Goal: Information Seeking & Learning: Learn about a topic

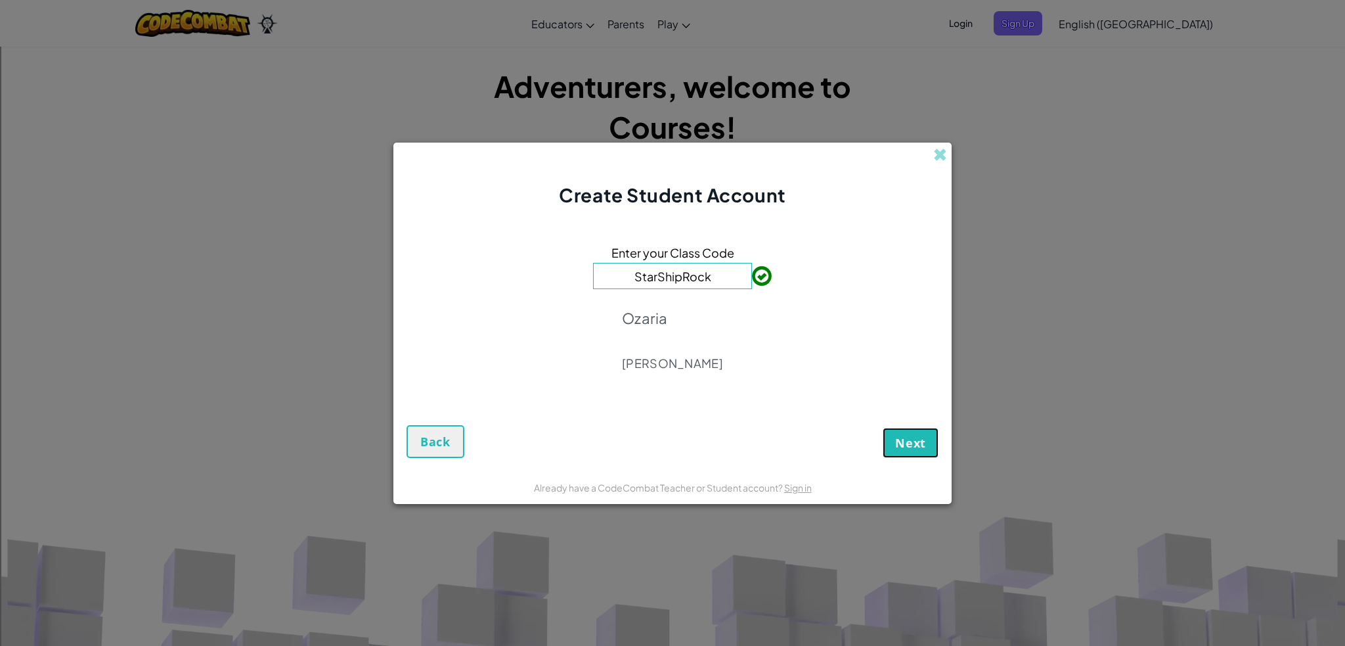
drag, startPoint x: 910, startPoint y: 442, endPoint x: 728, endPoint y: 284, distance: 241.2
click at [724, 296] on form "Enter your Class Code StarShipRock [PERSON_NAME] Next Back" at bounding box center [672, 339] width 558 height 263
click at [721, 279] on input "StarShipRock" at bounding box center [672, 276] width 159 height 26
paste input ": DuckPlaneFear"
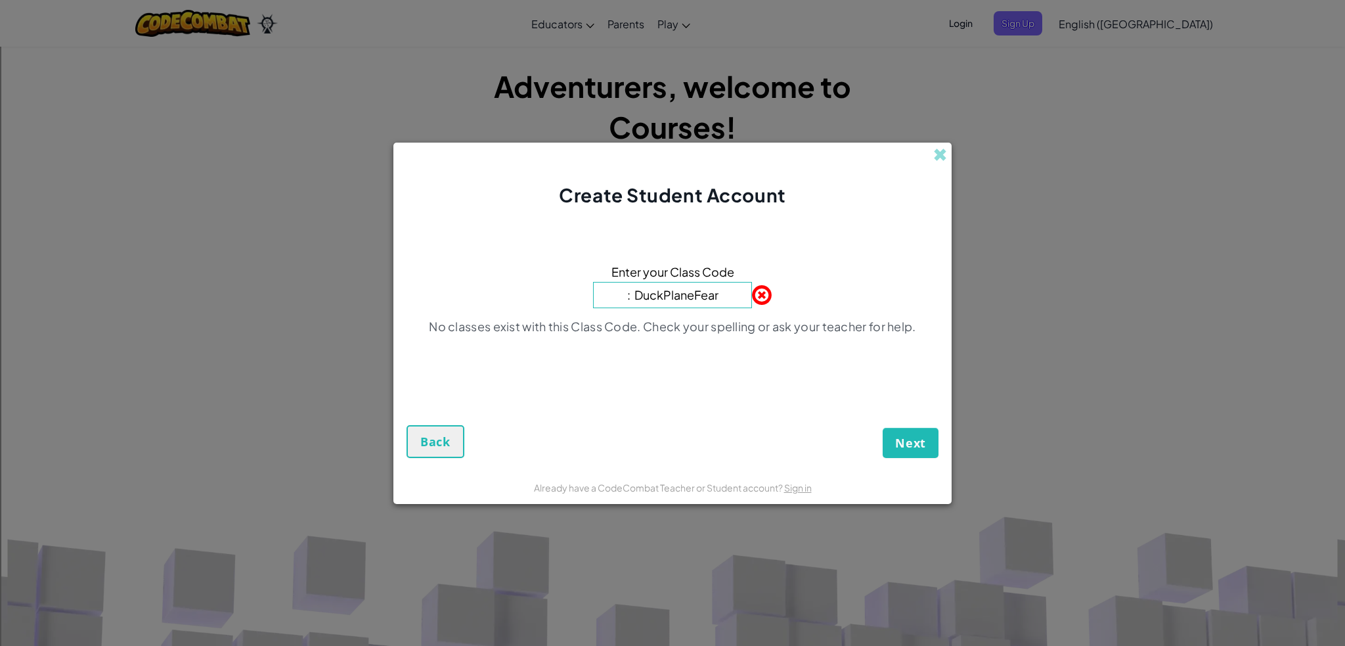
click at [636, 303] on input ": DuckPlaneFear" at bounding box center [672, 295] width 159 height 26
type input "DuckPlaneFear"
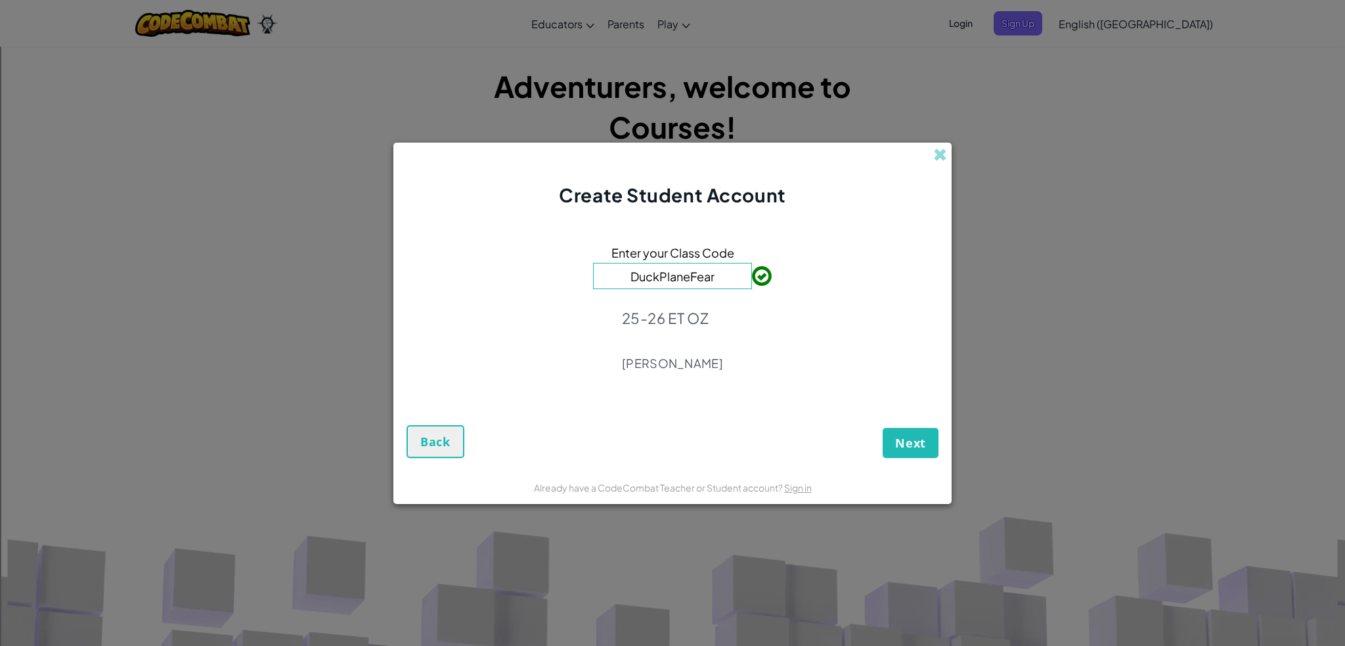
drag, startPoint x: 1166, startPoint y: 321, endPoint x: 1054, endPoint y: 307, distance: 113.9
click at [1143, 312] on div "Create Student Account Enter your Class Code DuckPlaneFear 25-26 ET OZ [PERSON_…" at bounding box center [672, 323] width 1345 height 646
click at [916, 443] on span "Next" at bounding box center [910, 443] width 31 height 16
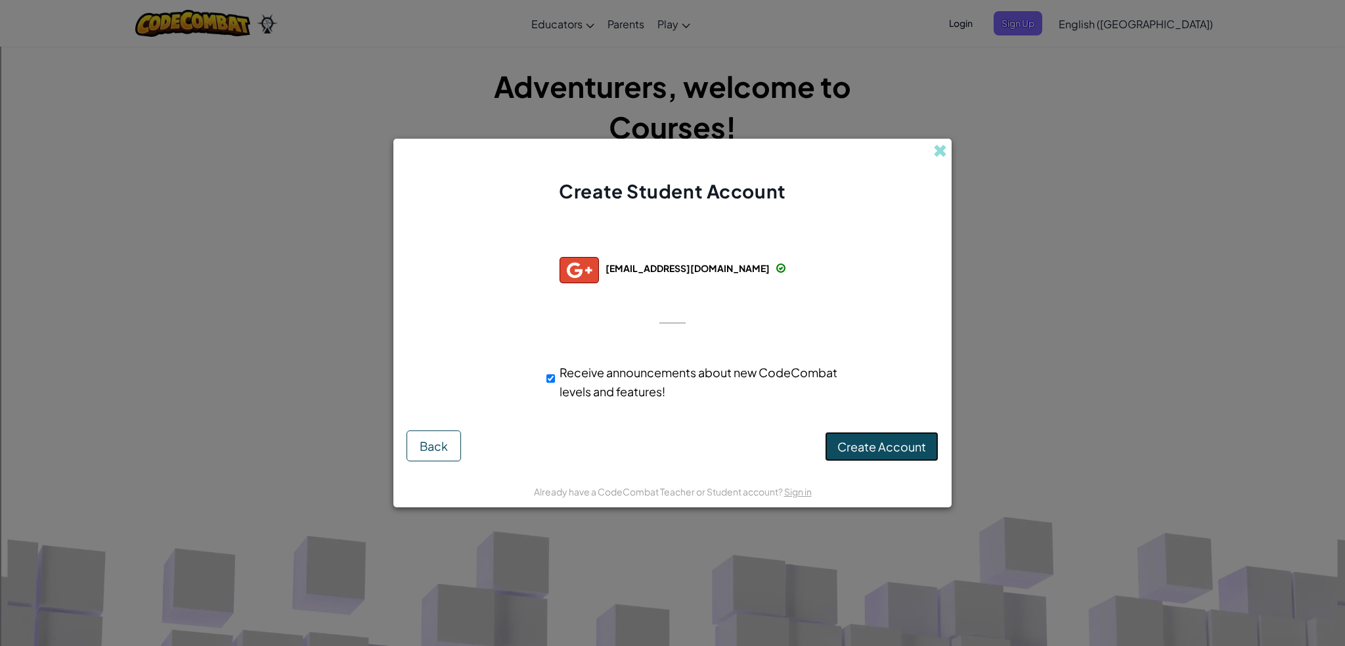
click at [910, 454] on button "Create Account" at bounding box center [882, 447] width 114 height 30
click at [908, 451] on button "Create Account" at bounding box center [882, 447] width 114 height 30
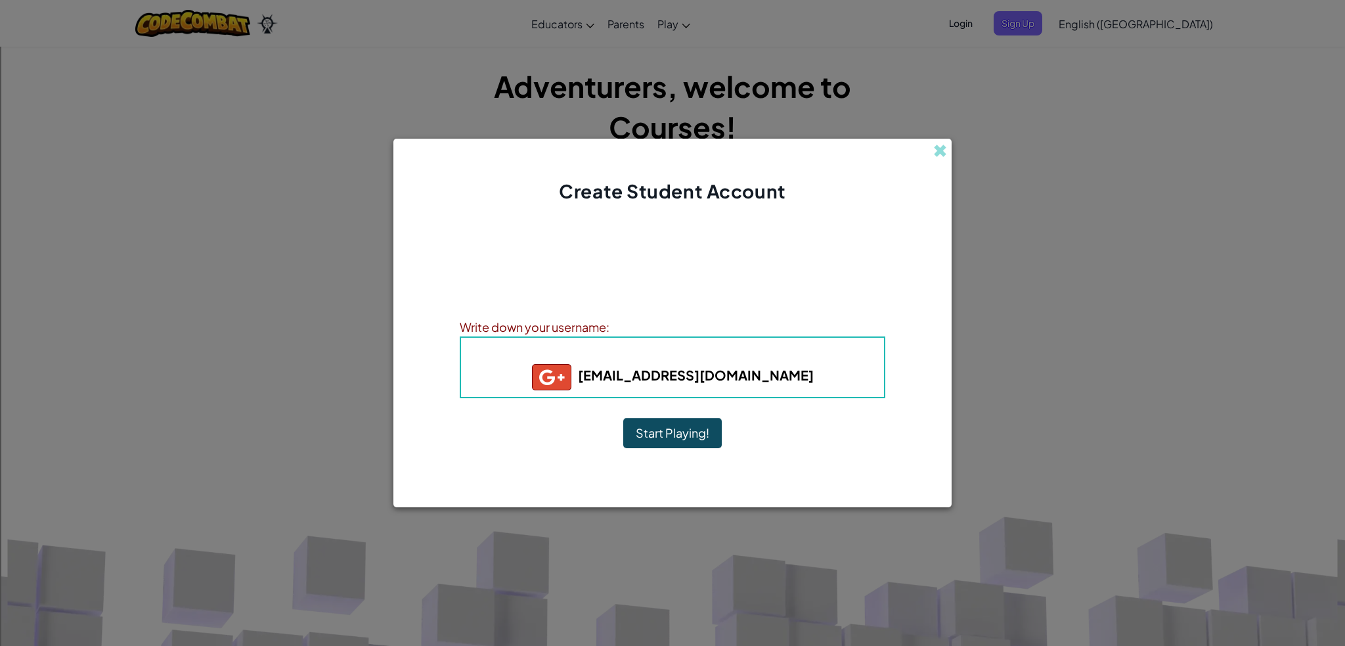
click at [696, 437] on button "Start Playing!" at bounding box center [672, 433] width 99 height 30
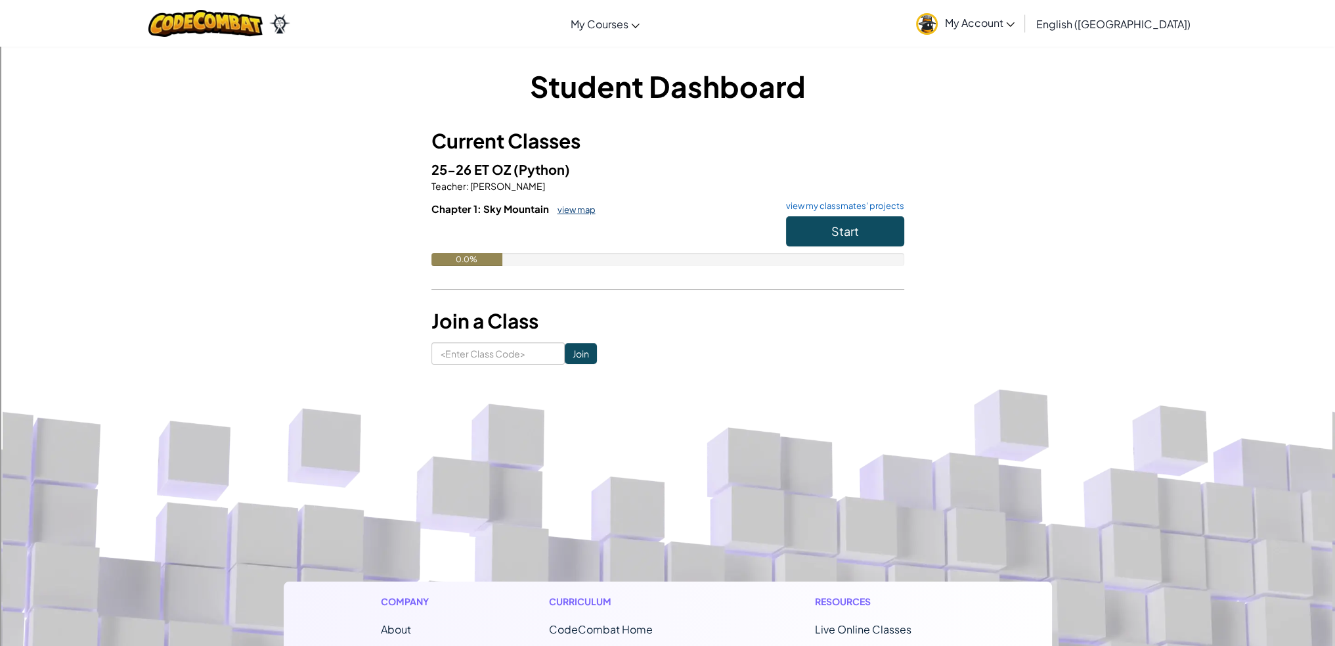
click at [587, 209] on link "view map" at bounding box center [573, 209] width 45 height 11
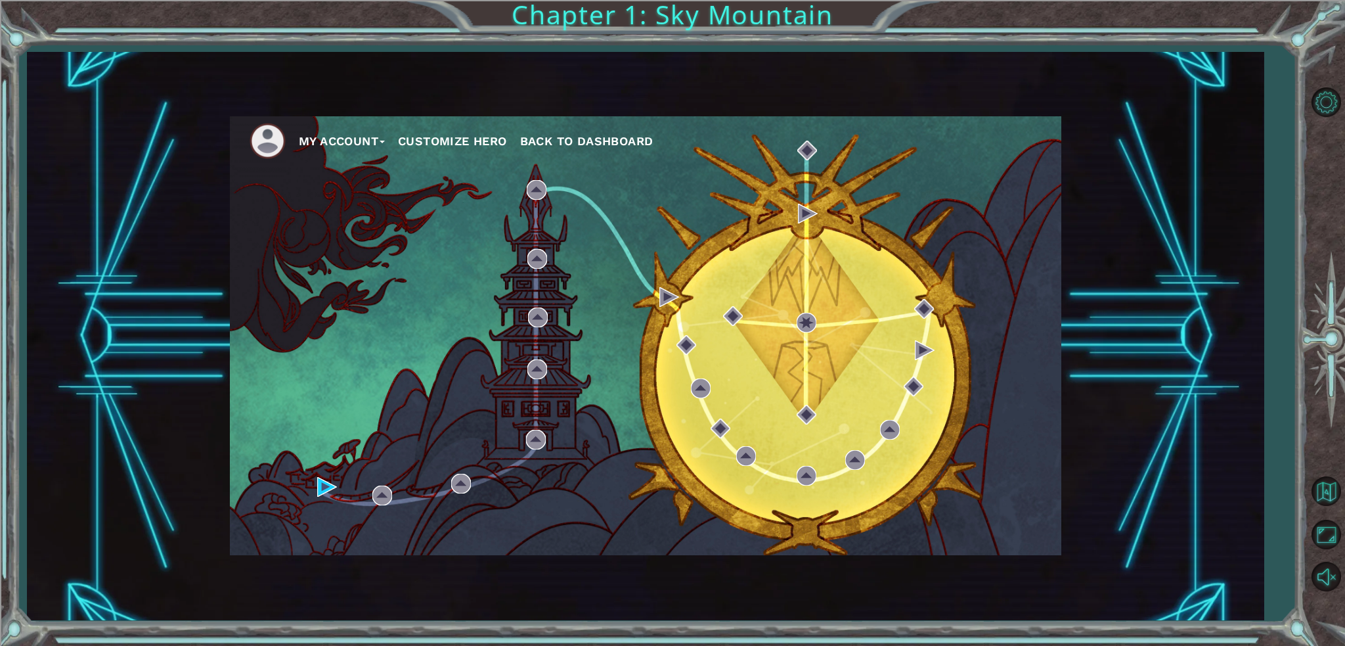
click at [598, 139] on span "Back to Dashboard" at bounding box center [586, 141] width 133 height 14
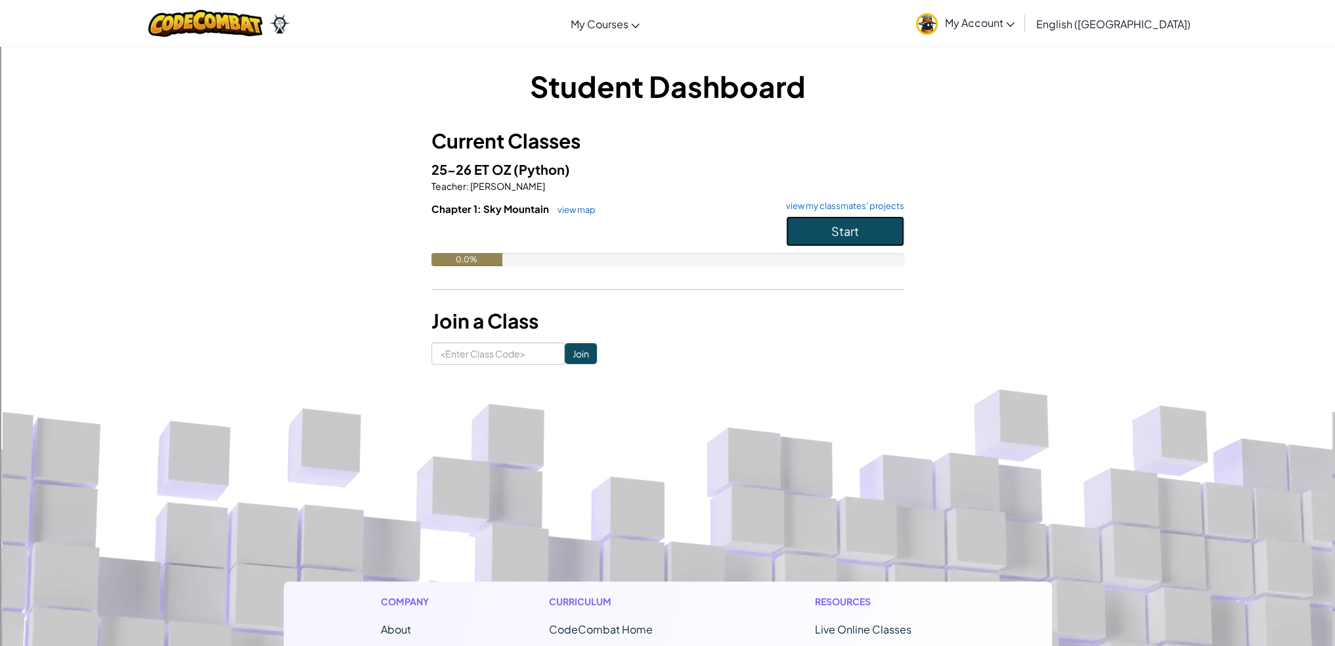
click at [843, 238] on button "Start" at bounding box center [845, 231] width 118 height 30
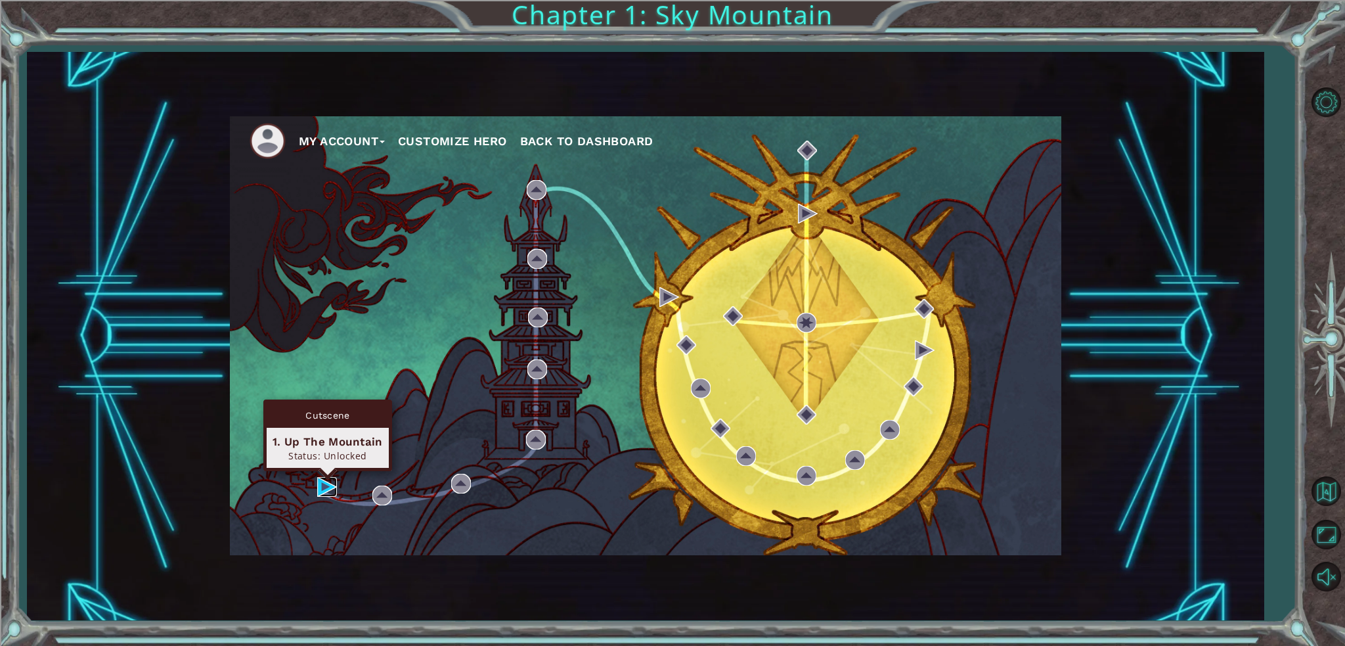
click at [321, 489] on img at bounding box center [327, 487] width 20 height 20
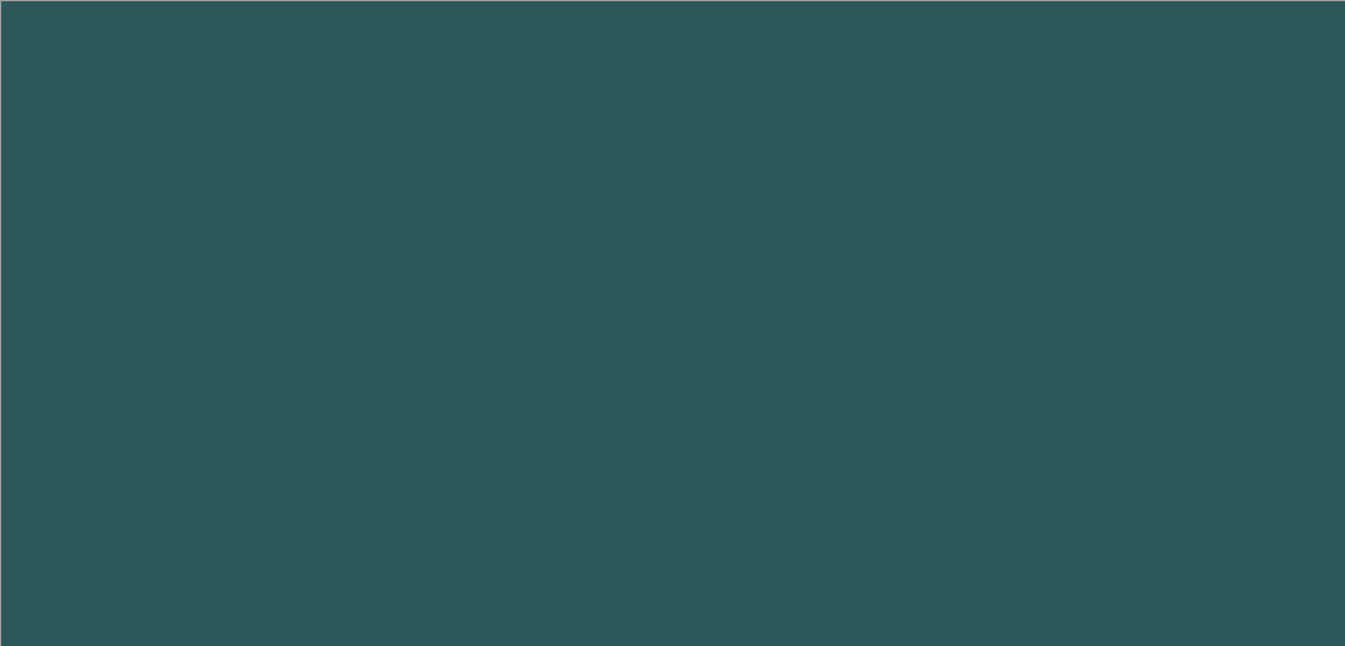
click at [321, 489] on body at bounding box center [672, 323] width 1345 height 646
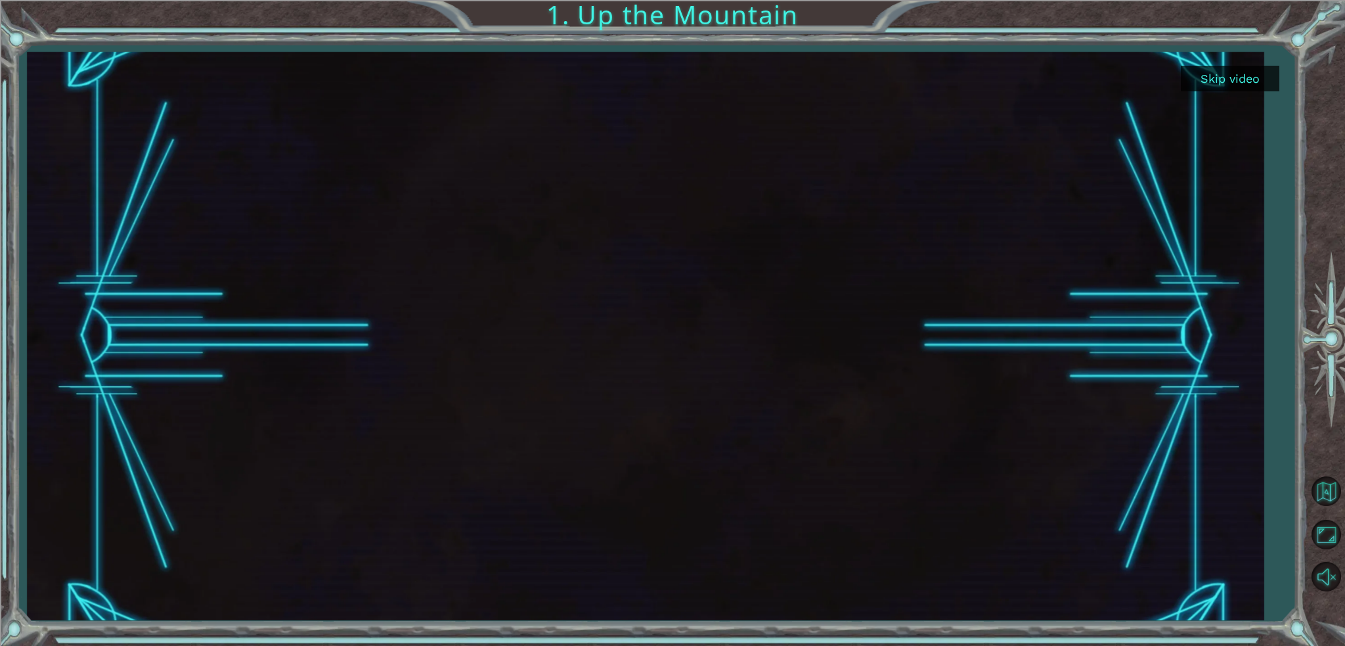
click at [1250, 87] on button "Skip video" at bounding box center [1230, 79] width 99 height 26
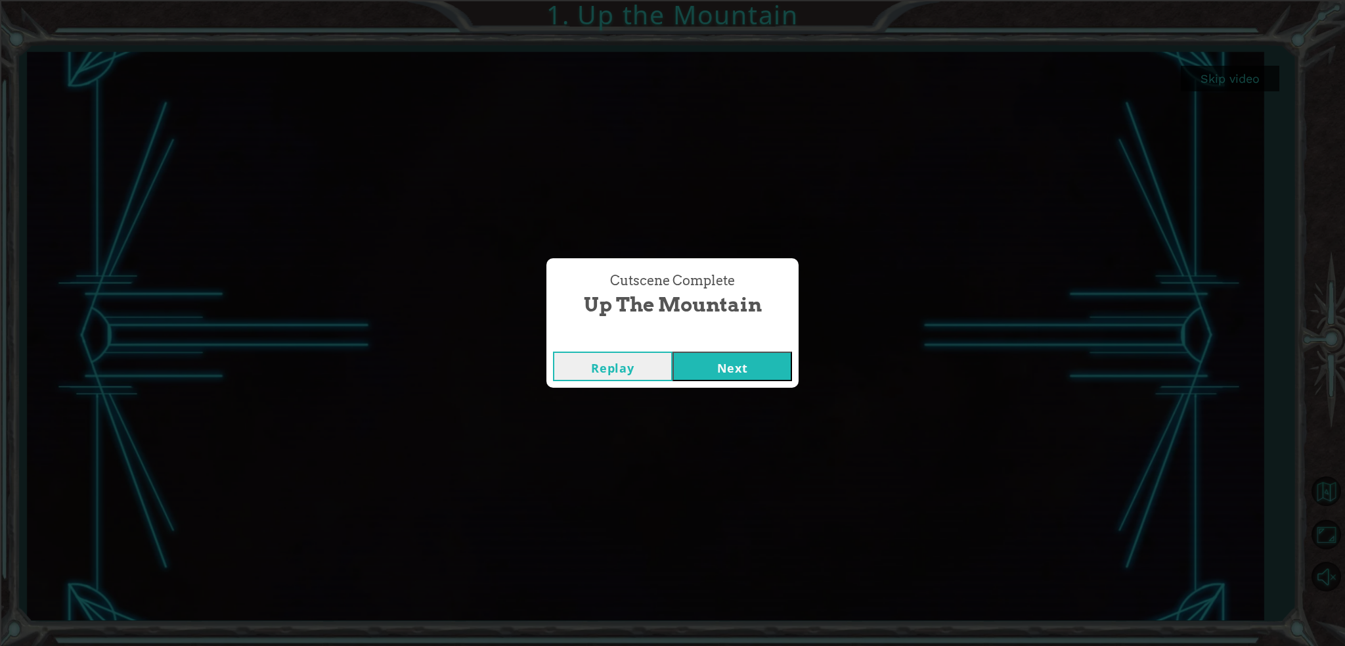
click at [747, 364] on button "Next" at bounding box center [733, 366] width 120 height 30
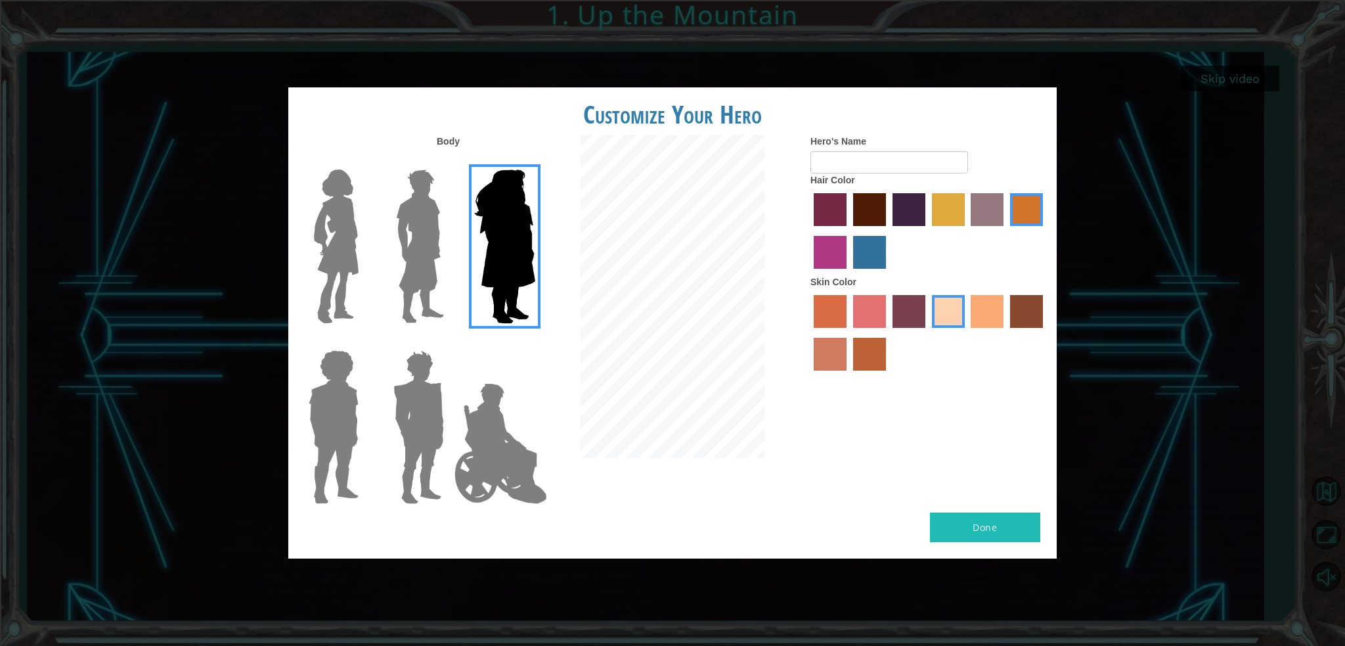
click at [877, 321] on label "froly skin color" at bounding box center [869, 311] width 33 height 33
click at [849, 332] on input "froly skin color" at bounding box center [849, 332] width 0 height 0
click at [948, 317] on label "sandy beach skin color" at bounding box center [948, 311] width 33 height 33
click at [927, 332] on input "sandy beach skin color" at bounding box center [927, 332] width 0 height 0
click at [409, 254] on img at bounding box center [420, 246] width 58 height 164
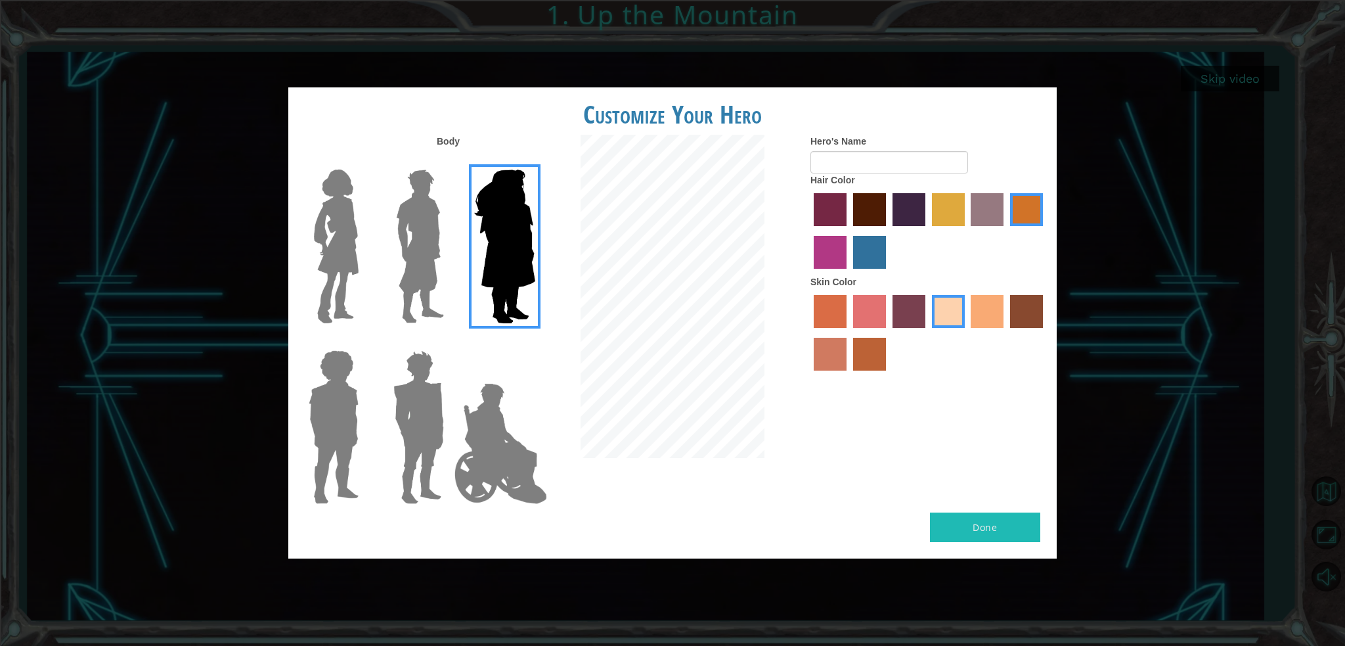
click at [449, 161] on input "Hero Lars" at bounding box center [449, 161] width 0 height 0
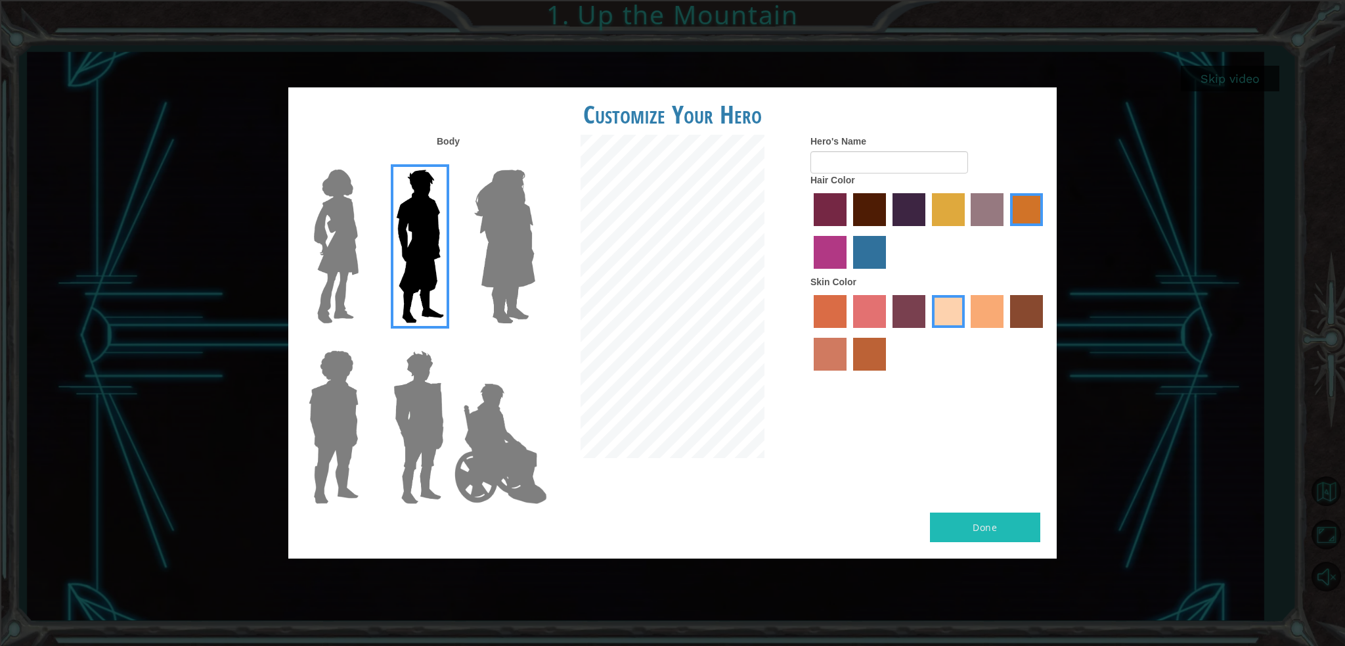
click at [347, 282] on img at bounding box center [336, 246] width 55 height 164
click at [364, 161] on input "Hero Connie" at bounding box center [364, 161] width 0 height 0
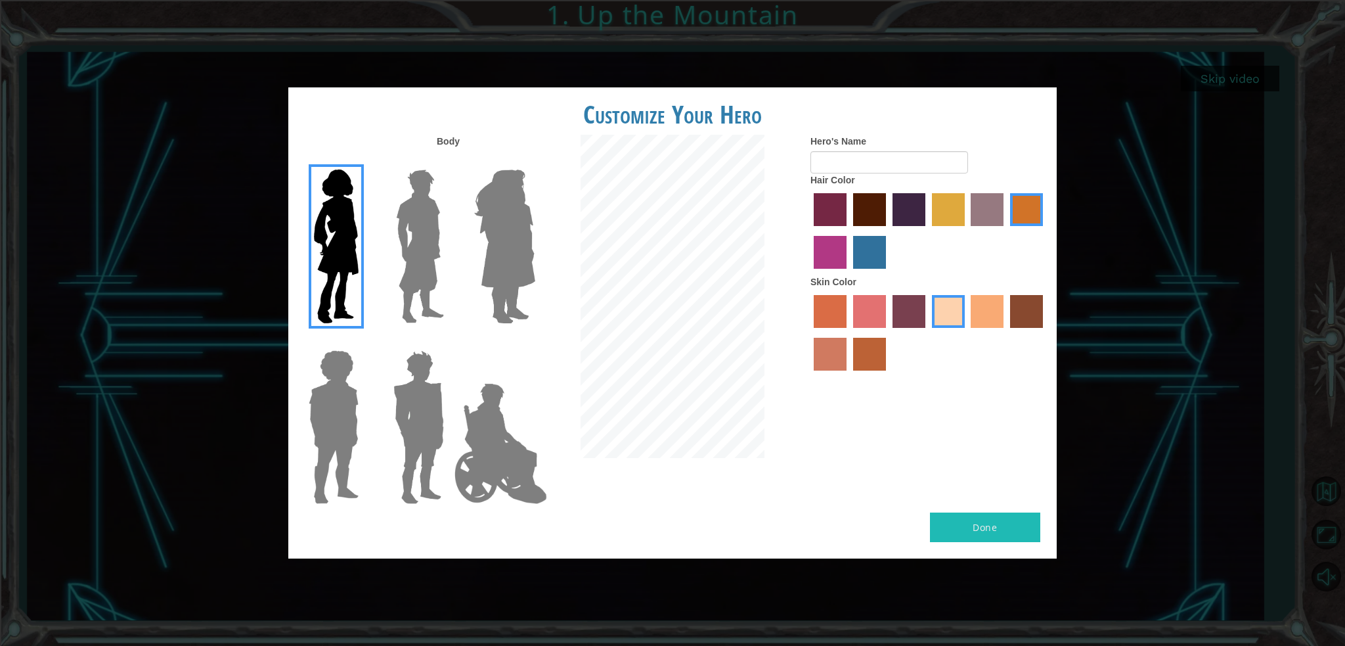
click at [349, 380] on img at bounding box center [333, 427] width 60 height 164
click at [364, 342] on input "Hero Steven" at bounding box center [364, 342] width 0 height 0
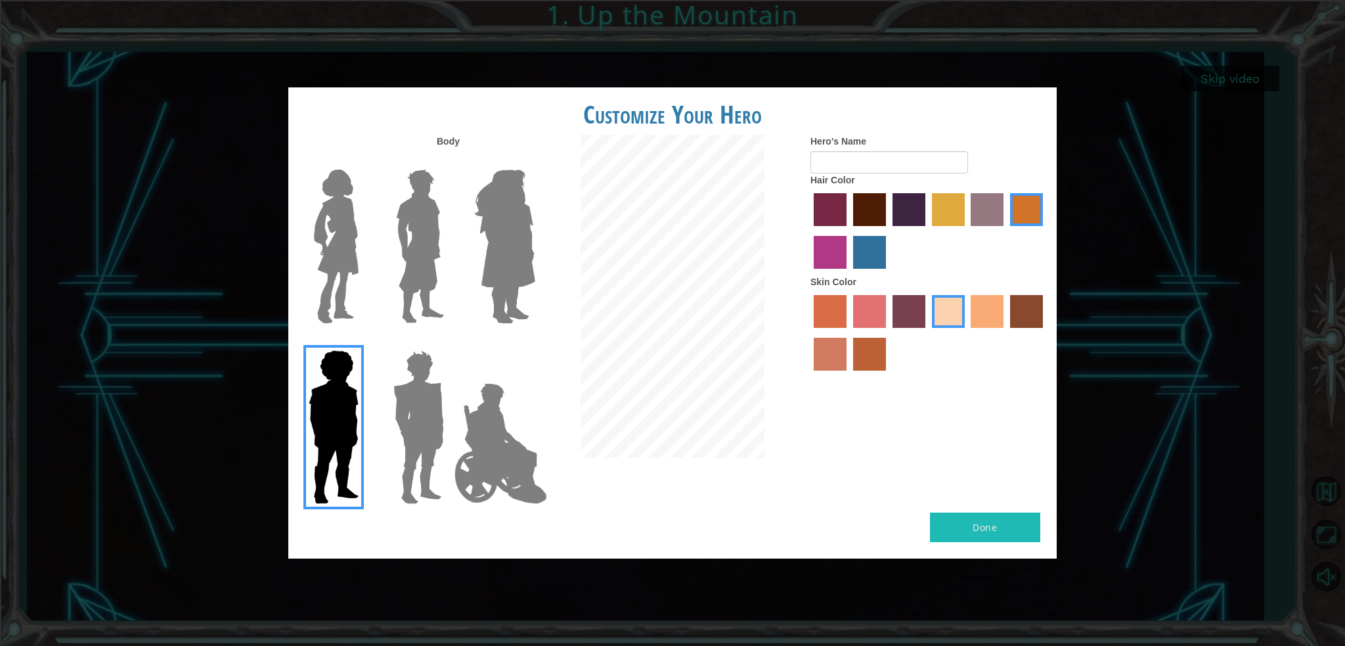
click at [418, 407] on img at bounding box center [418, 427] width 61 height 164
click at [449, 342] on input "Hero Garnet" at bounding box center [449, 342] width 0 height 0
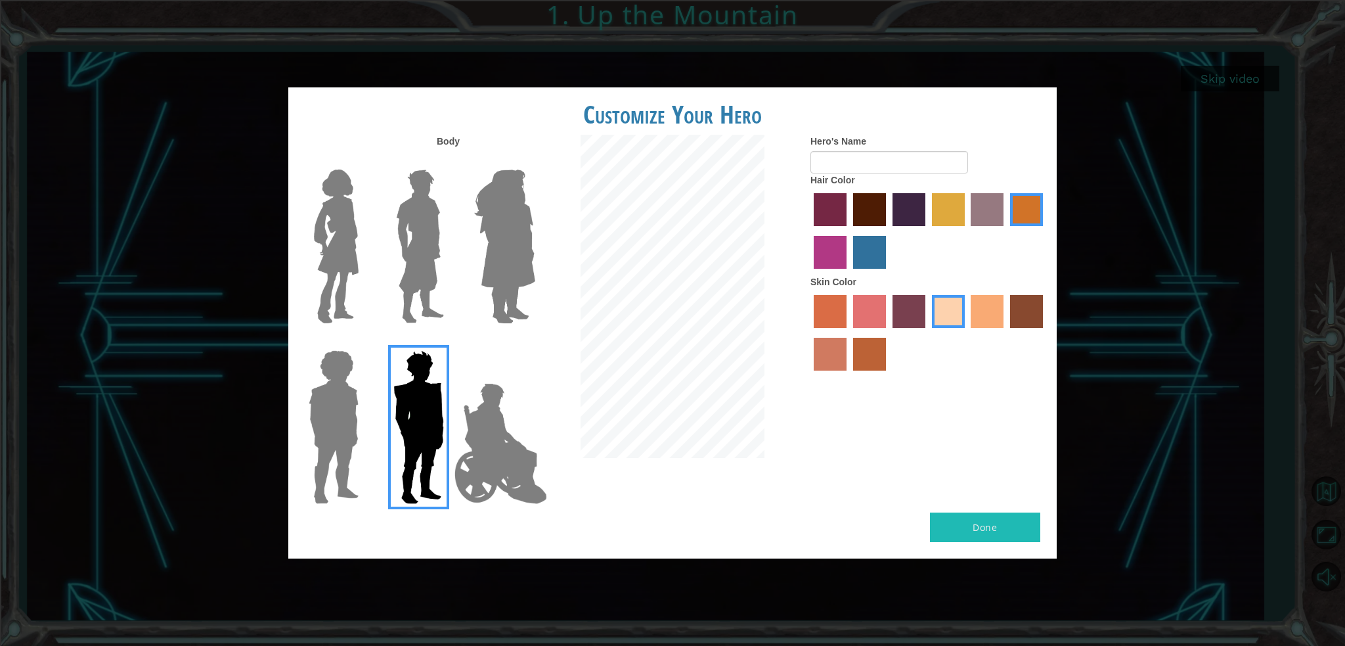
click at [524, 283] on img at bounding box center [505, 246] width 72 height 164
click at [535, 161] on input "Hero Amethyst" at bounding box center [535, 161] width 0 height 0
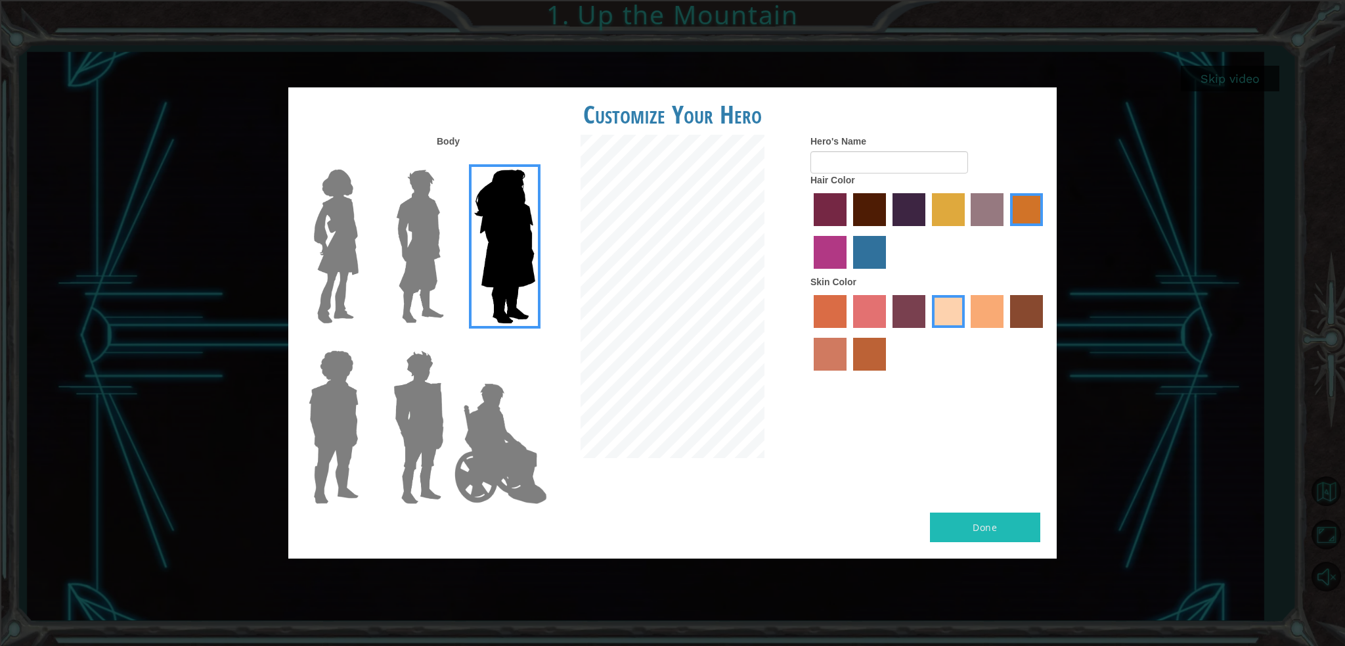
click at [334, 286] on img at bounding box center [336, 246] width 55 height 164
click at [364, 161] on input "Hero Connie" at bounding box center [364, 161] width 0 height 0
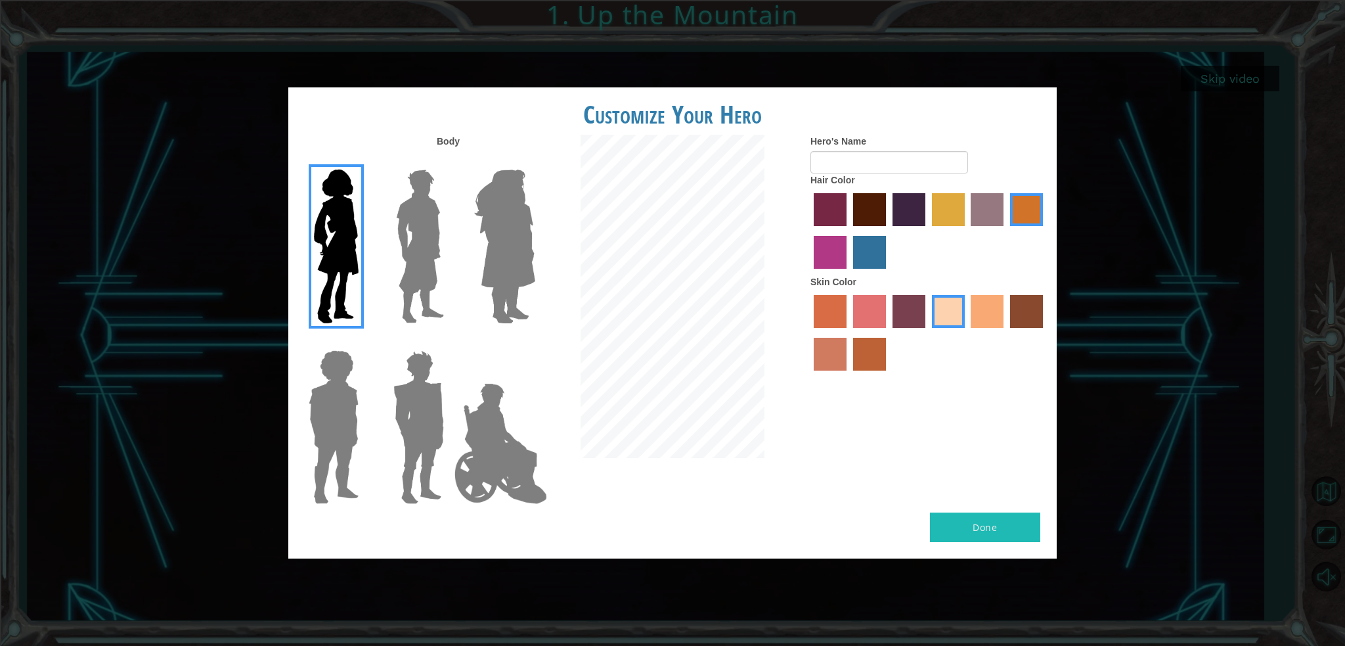
click at [862, 259] on label "lachmara hair color" at bounding box center [869, 252] width 33 height 33
click at [849, 273] on input "lachmara hair color" at bounding box center [849, 273] width 0 height 0
click at [862, 252] on label "lachmara hair color" at bounding box center [869, 252] width 33 height 33
click at [849, 273] on input "lachmara hair color" at bounding box center [849, 273] width 0 height 0
click at [933, 211] on label "tulip tree hair color" at bounding box center [948, 209] width 33 height 33
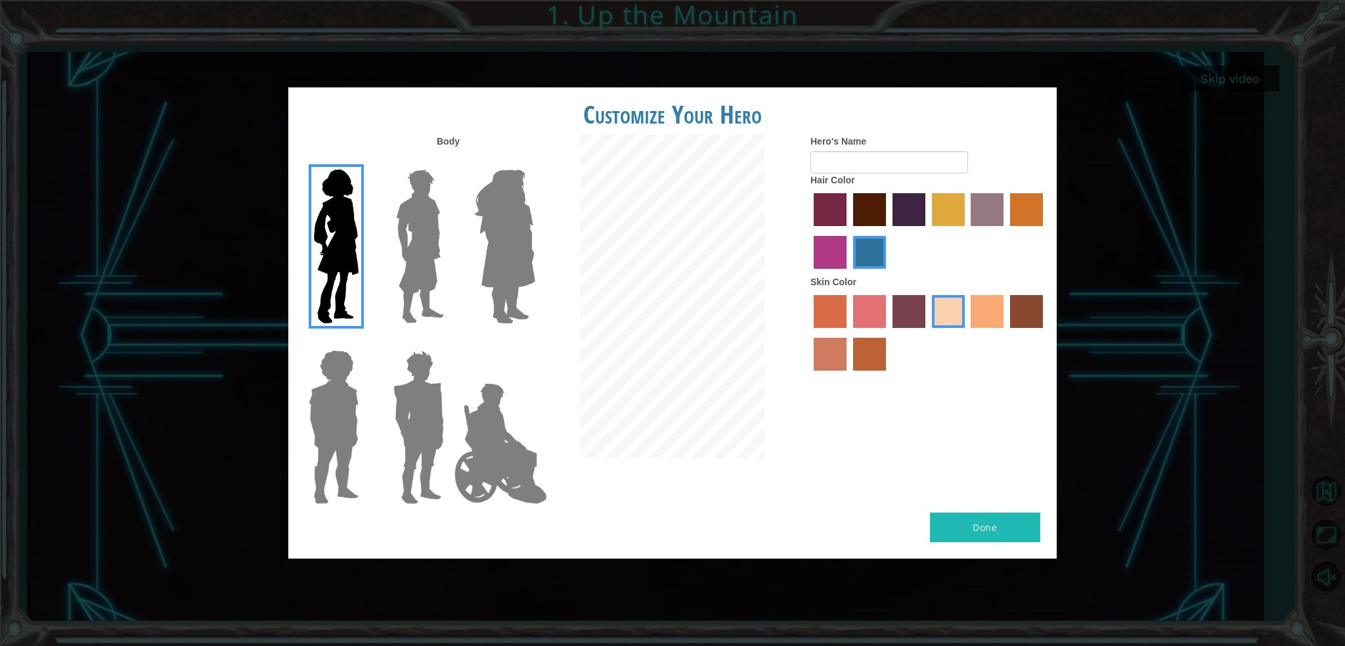
click at [927, 231] on input "tulip tree hair color" at bounding box center [927, 231] width 0 height 0
click at [967, 206] on div at bounding box center [928, 232] width 236 height 85
drag, startPoint x: 978, startPoint y: 206, endPoint x: 965, endPoint y: 212, distance: 14.4
click at [977, 206] on label "bazaar hair color" at bounding box center [987, 209] width 33 height 33
click at [967, 231] on input "bazaar hair color" at bounding box center [967, 231] width 0 height 0
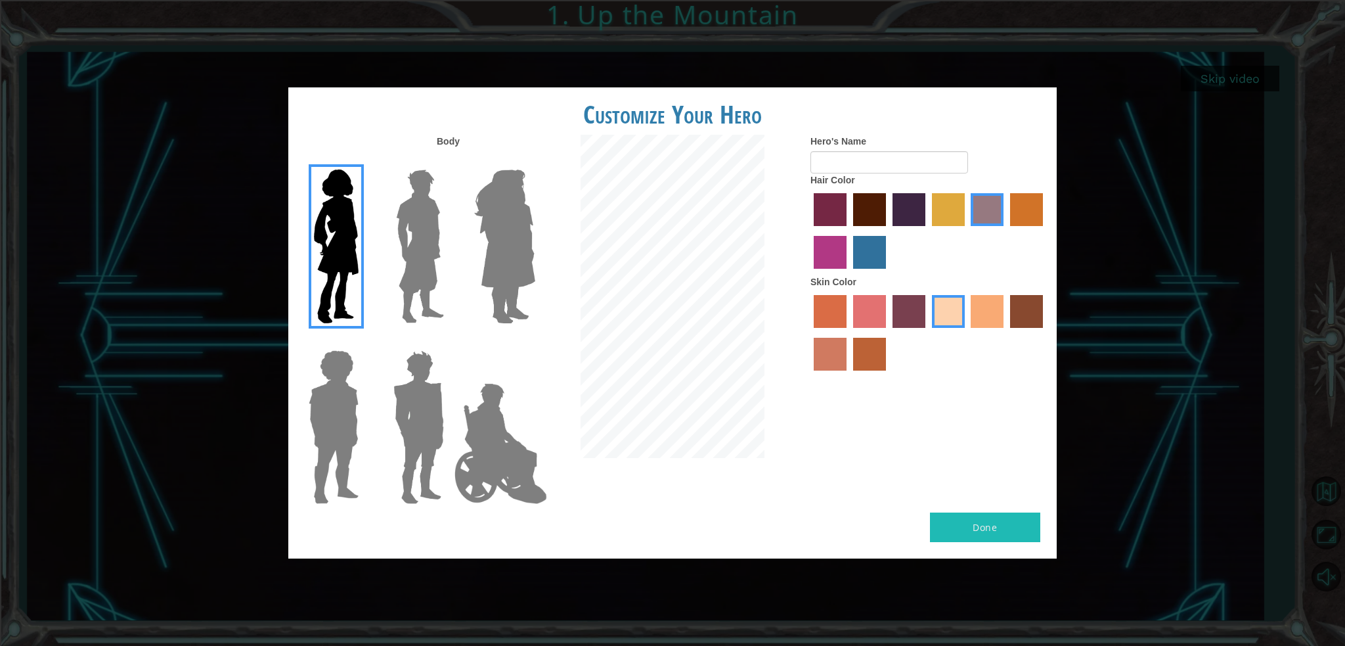
drag, startPoint x: 913, startPoint y: 221, endPoint x: 885, endPoint y: 221, distance: 27.6
click at [906, 221] on label "hot purple hair color" at bounding box center [909, 209] width 33 height 33
click at [888, 231] on input "hot purple hair color" at bounding box center [888, 231] width 0 height 0
click at [868, 218] on label "maroon hair color" at bounding box center [869, 209] width 33 height 33
click at [849, 231] on input "maroon hair color" at bounding box center [849, 231] width 0 height 0
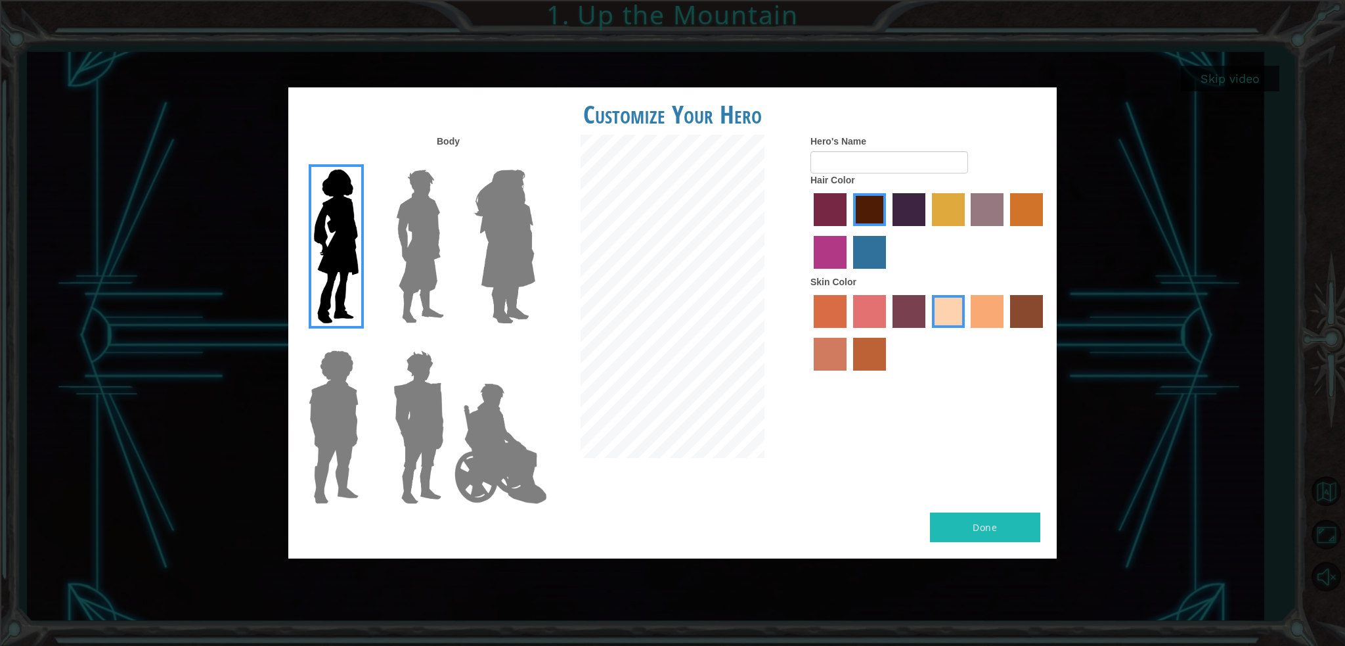
click at [1004, 532] on button "Done" at bounding box center [985, 527] width 110 height 30
click at [948, 169] on input "Hero's Name" at bounding box center [889, 162] width 158 height 22
click at [1187, 277] on div "Customize Your Hero Body Hero's Name Hair Color Skin Color Done" at bounding box center [672, 323] width 1345 height 646
drag, startPoint x: 1109, startPoint y: 501, endPoint x: 924, endPoint y: 441, distance: 194.0
click at [1067, 489] on div "Customize Your Hero Body Hero's Name Hair Color Skin Color Done" at bounding box center [672, 323] width 1345 height 646
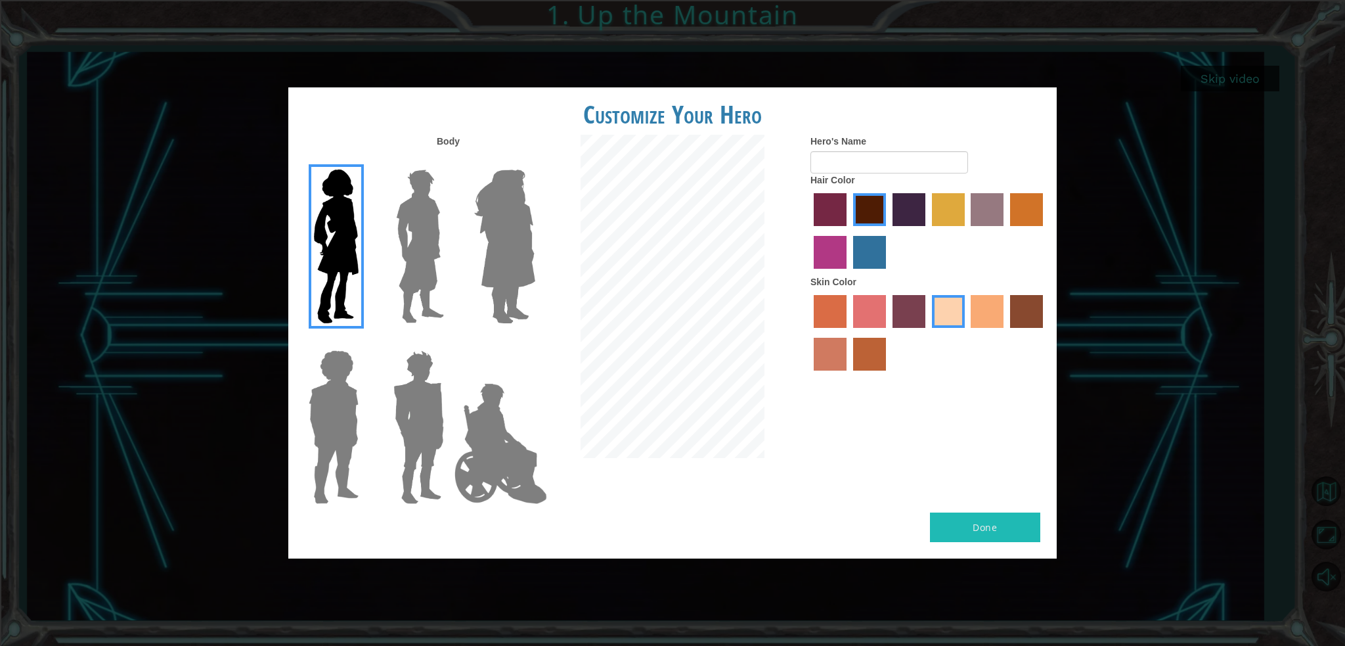
click at [432, 259] on img at bounding box center [420, 246] width 58 height 164
click at [449, 161] on input "Hero Lars" at bounding box center [449, 161] width 0 height 0
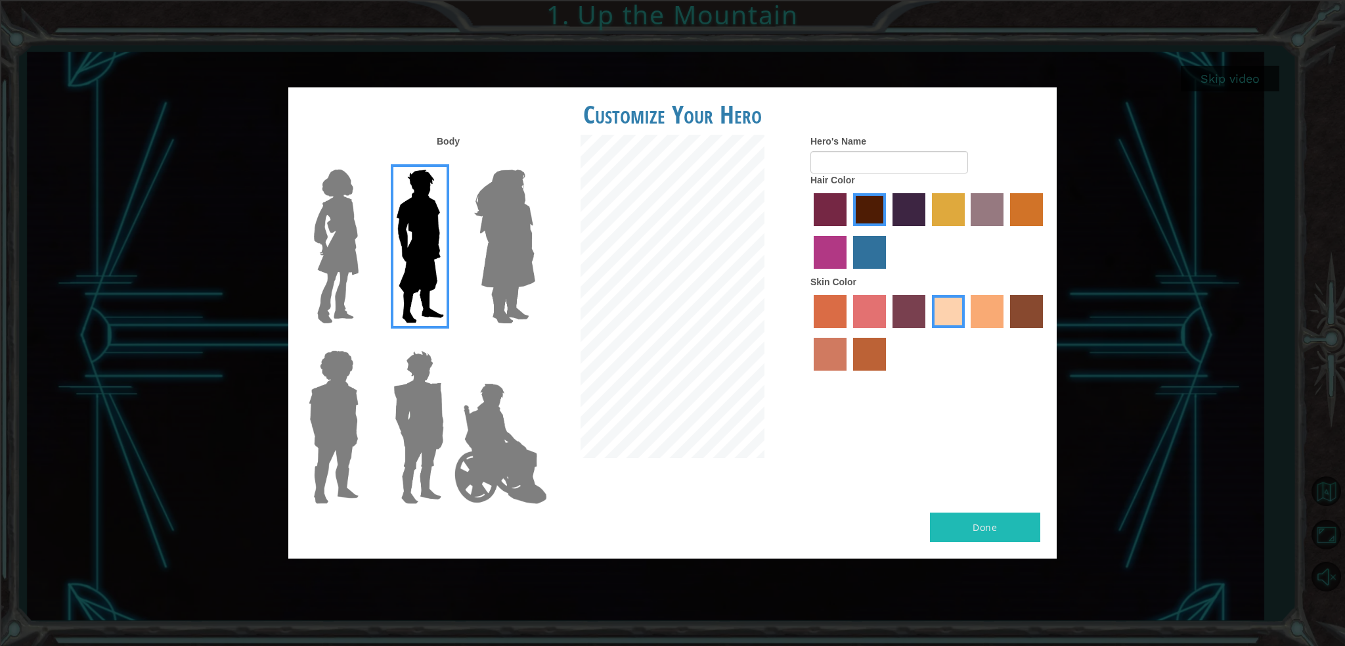
click at [296, 208] on div at bounding box center [330, 241] width 85 height 181
click at [335, 223] on img at bounding box center [336, 246] width 55 height 164
click at [364, 161] on input "Hero Connie" at bounding box center [364, 161] width 0 height 0
click at [335, 223] on img at bounding box center [336, 246] width 55 height 164
click at [364, 161] on input "Hero Connie" at bounding box center [364, 161] width 0 height 0
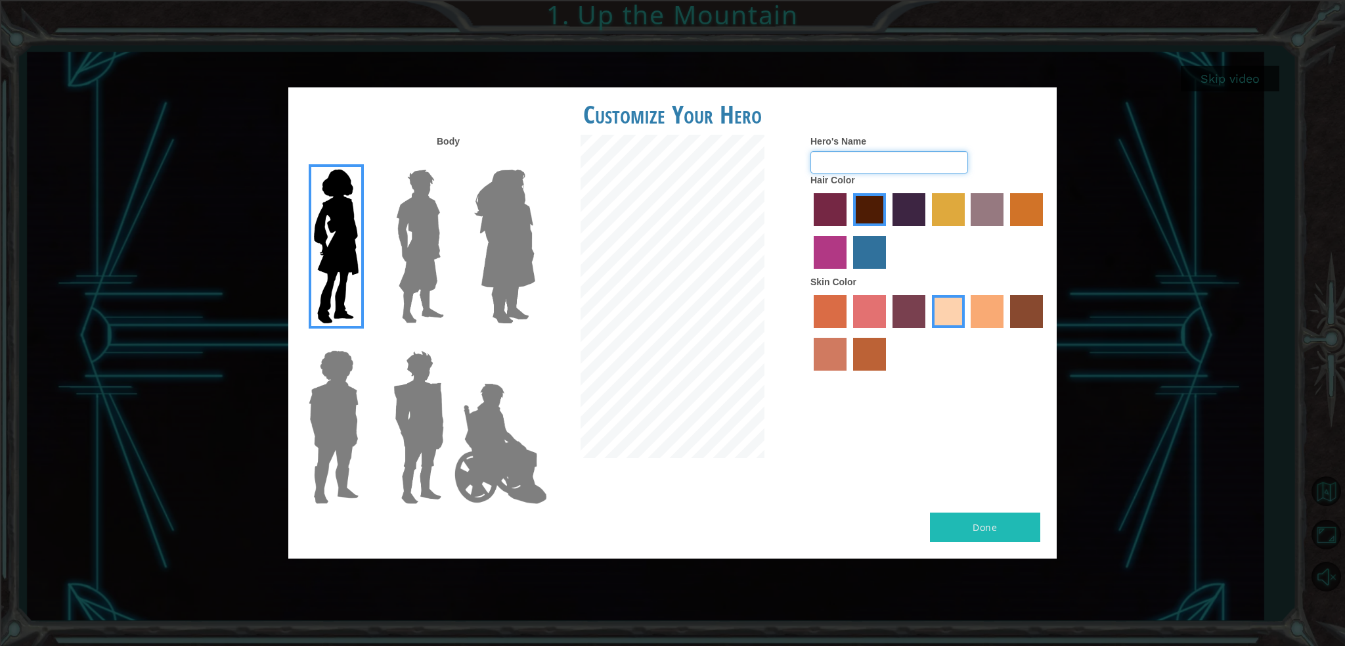
drag, startPoint x: 893, startPoint y: 165, endPoint x: 1011, endPoint y: 391, distance: 254.7
click at [906, 183] on div "Hero's Name Hair Color Skin Color" at bounding box center [929, 256] width 256 height 242
click at [1001, 527] on button "Done" at bounding box center [985, 527] width 110 height 30
type input "olivia"
click at [983, 525] on button "Done" at bounding box center [985, 527] width 110 height 30
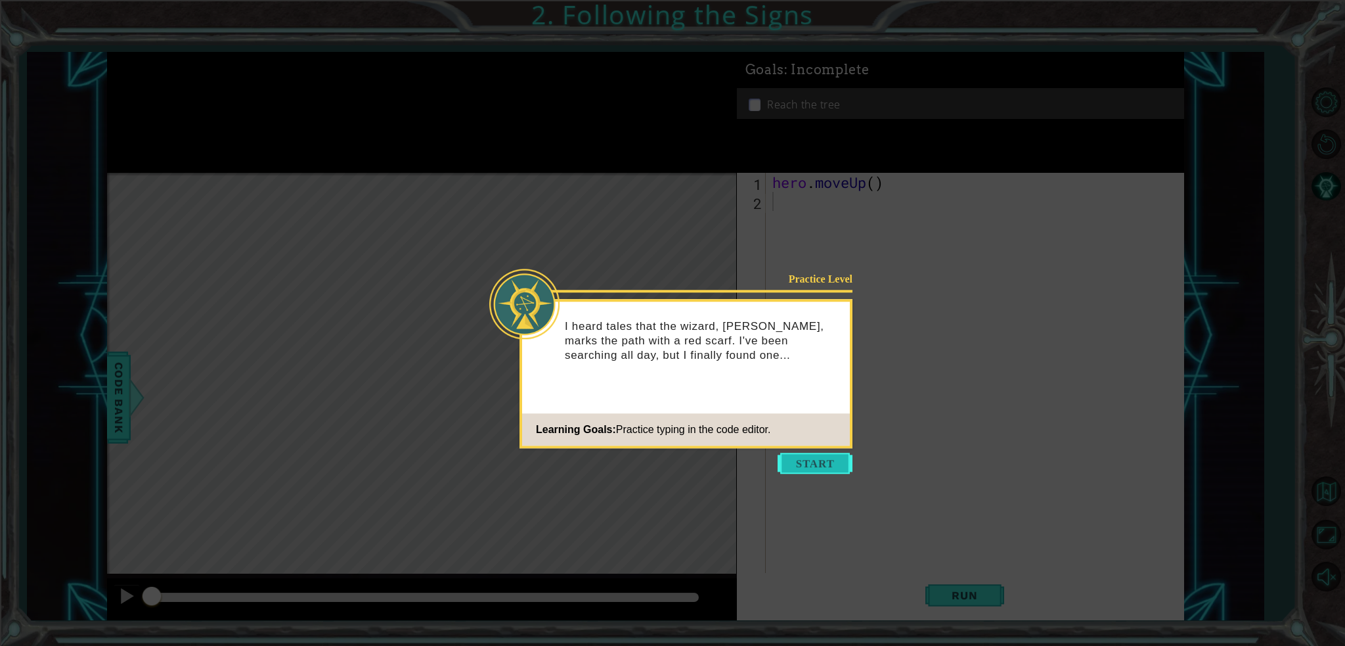
click at [817, 468] on button "Start" at bounding box center [815, 463] width 75 height 21
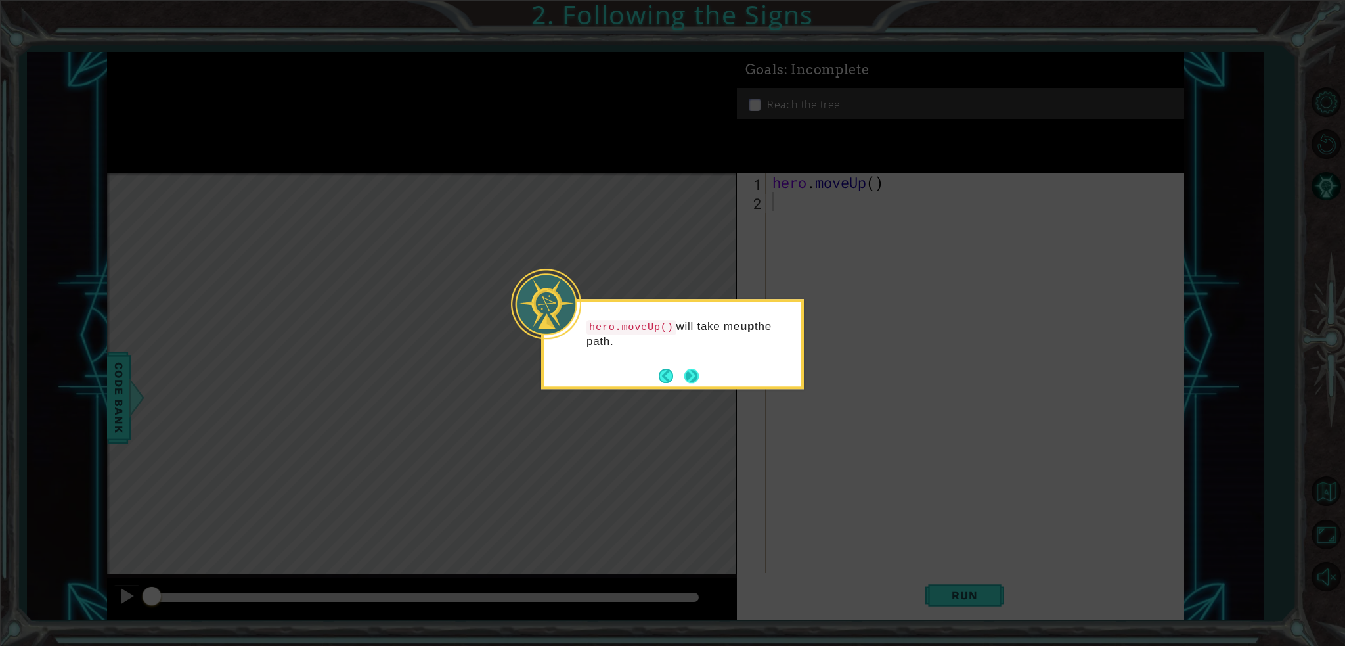
click at [688, 375] on button "Next" at bounding box center [692, 376] width 20 height 20
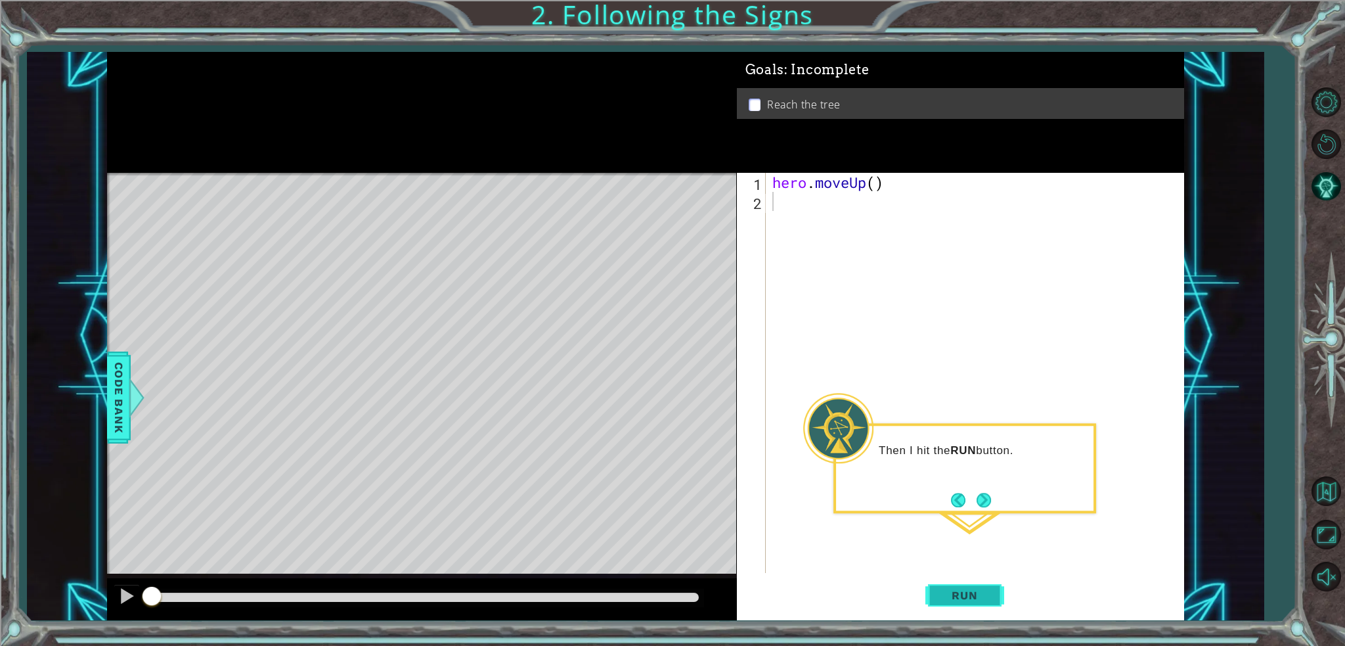
click at [967, 595] on span "Run" at bounding box center [965, 594] width 52 height 13
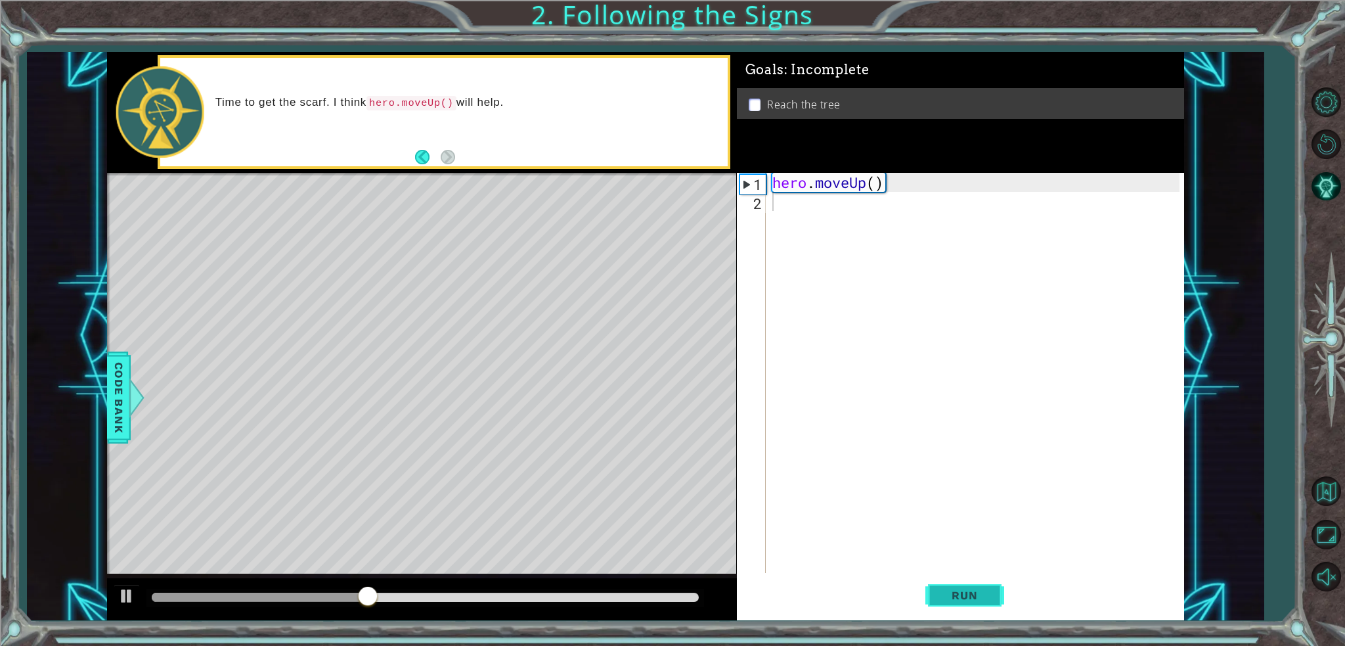
click at [961, 595] on span "Run" at bounding box center [965, 594] width 52 height 13
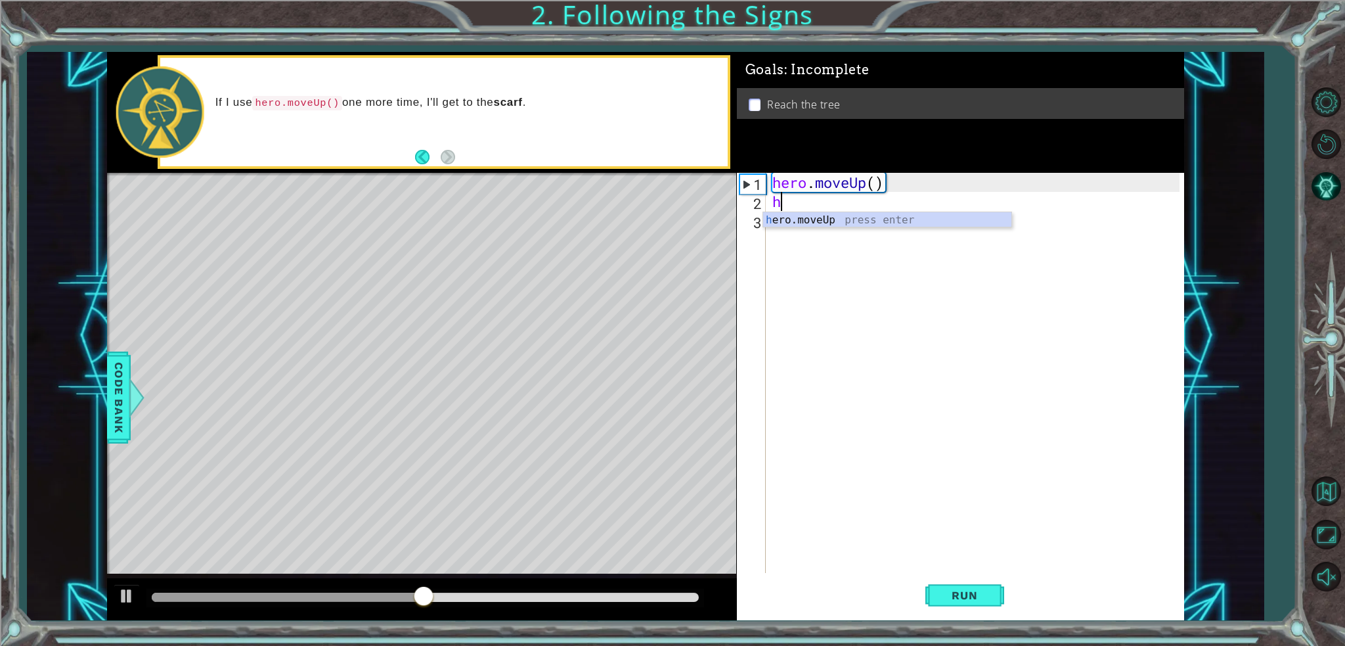
type textarea "hero"
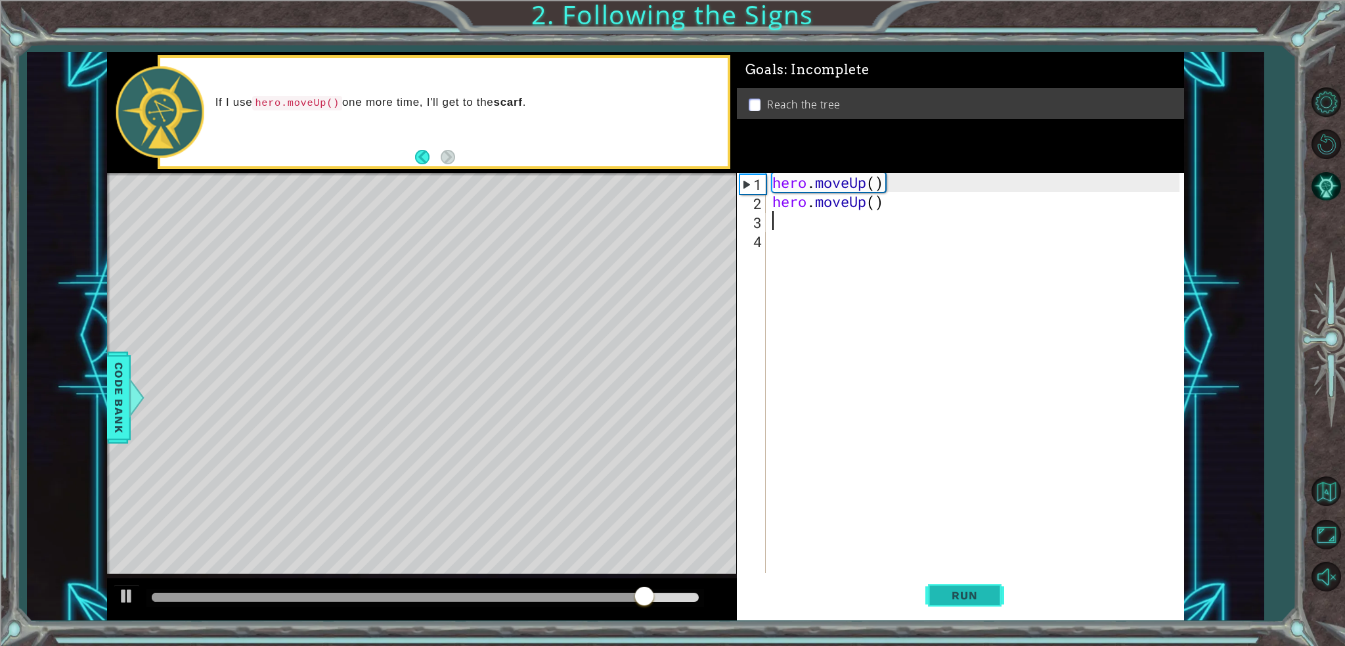
click at [1004, 598] on button "Run" at bounding box center [964, 595] width 79 height 45
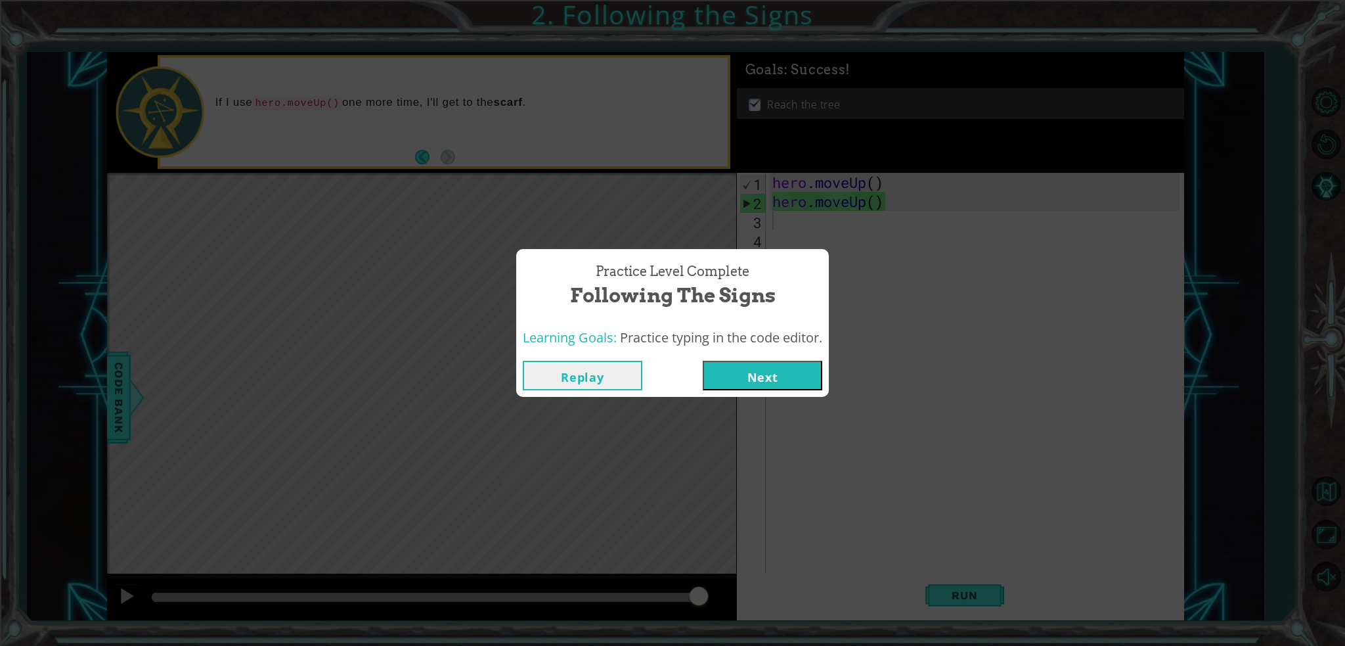
click at [753, 378] on button "Next" at bounding box center [763, 376] width 120 height 30
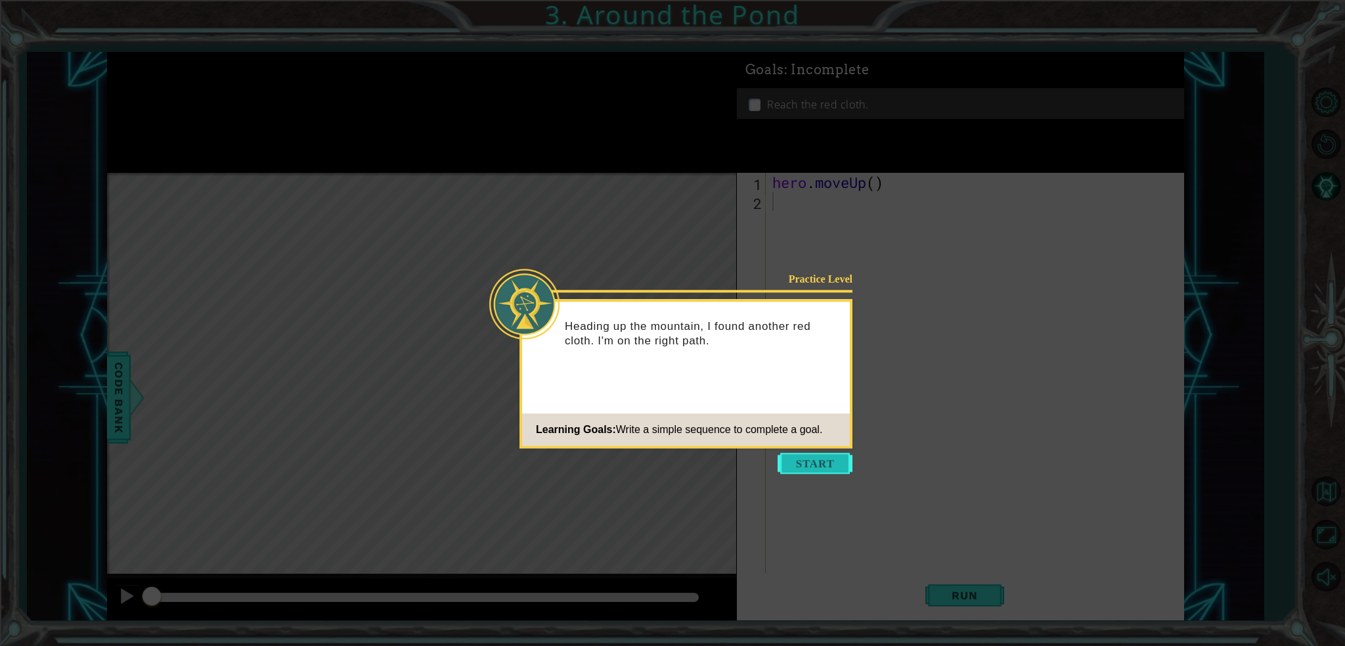
click at [802, 458] on button "Start" at bounding box center [815, 463] width 75 height 21
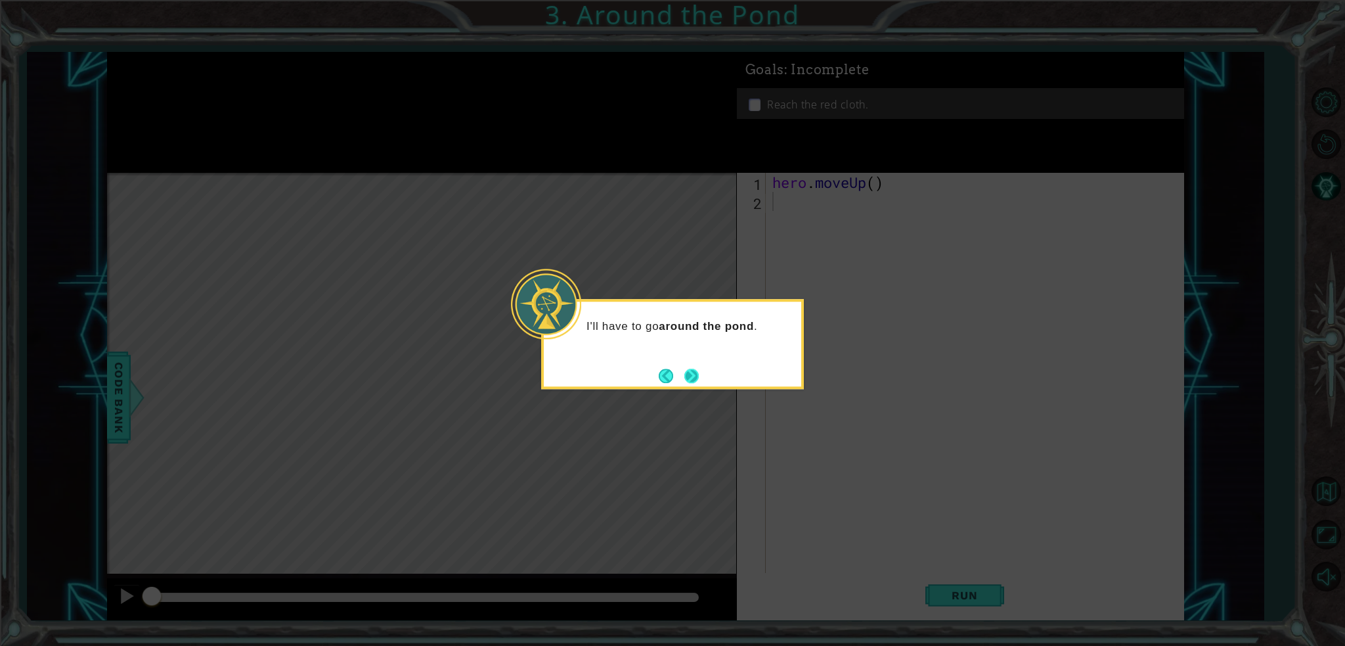
click at [694, 377] on button "Next" at bounding box center [692, 376] width 20 height 20
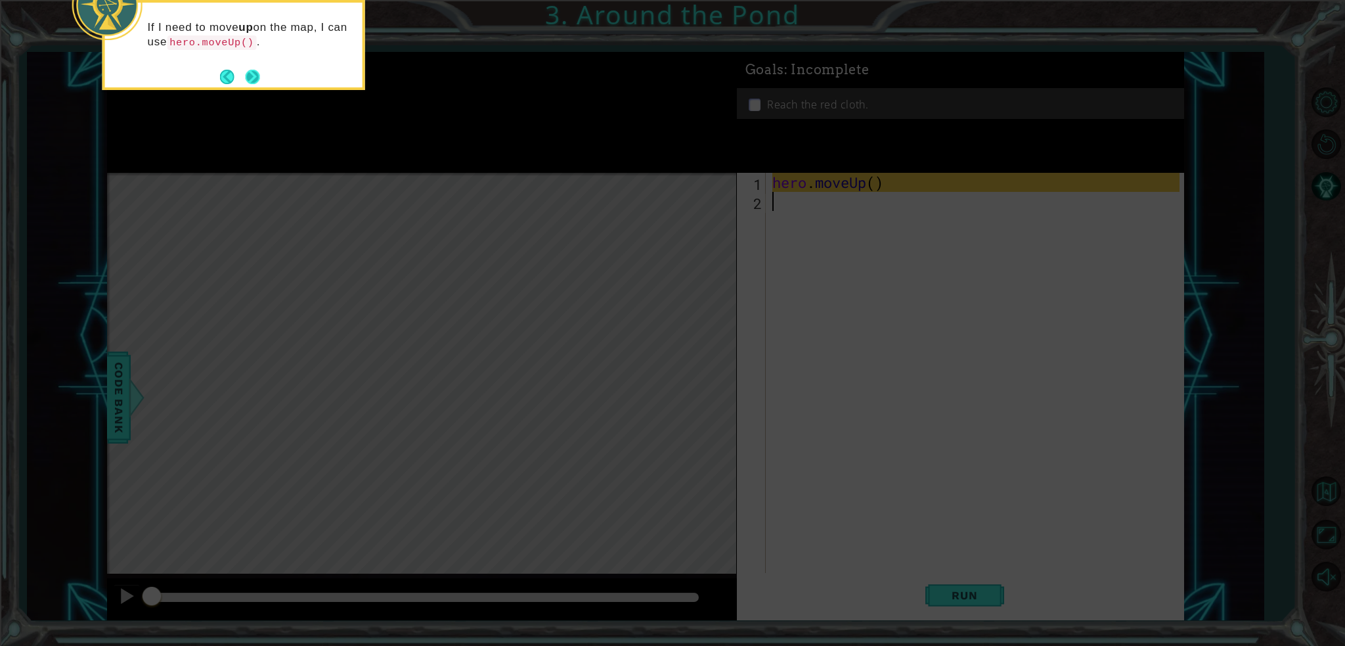
click at [260, 81] on button "Next" at bounding box center [252, 76] width 15 height 15
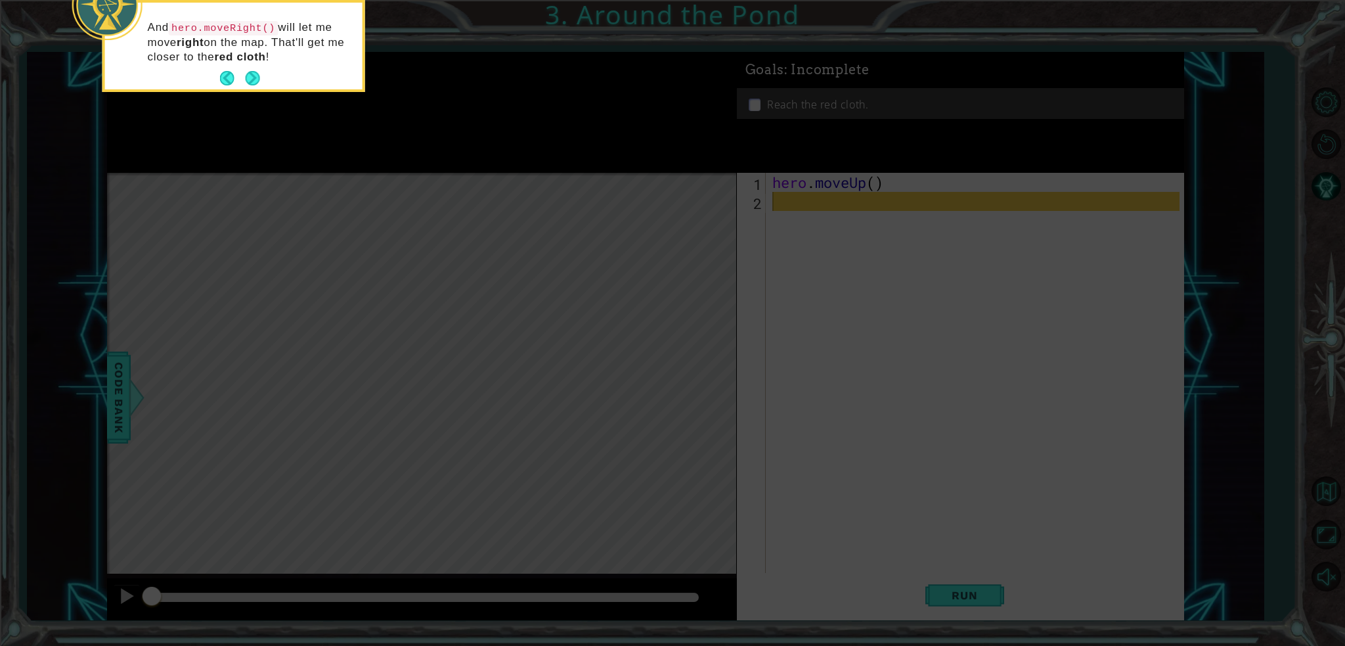
click at [260, 81] on button "Next" at bounding box center [253, 79] width 18 height 18
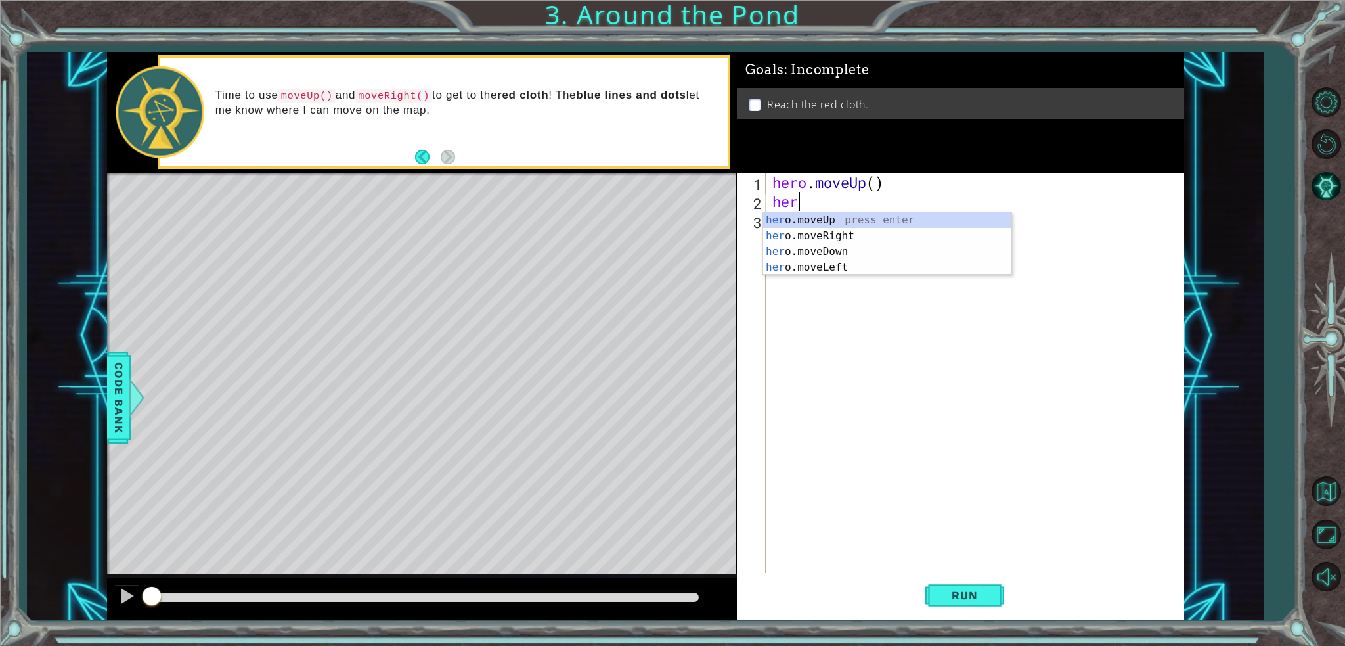
type textarea "hero"
click at [831, 233] on div "hero .moveUp press enter hero .moveRight press enter hero .moveDown press enter…" at bounding box center [887, 259] width 248 height 95
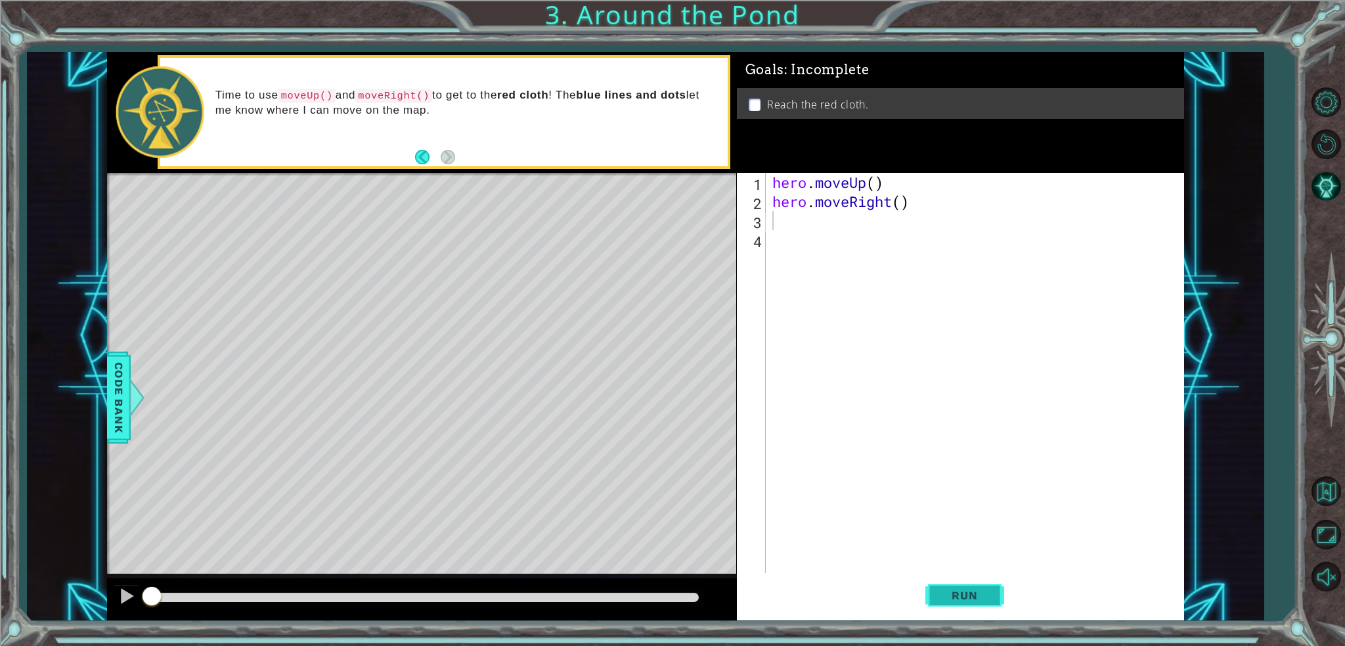
click at [975, 592] on span "Run" at bounding box center [965, 594] width 52 height 13
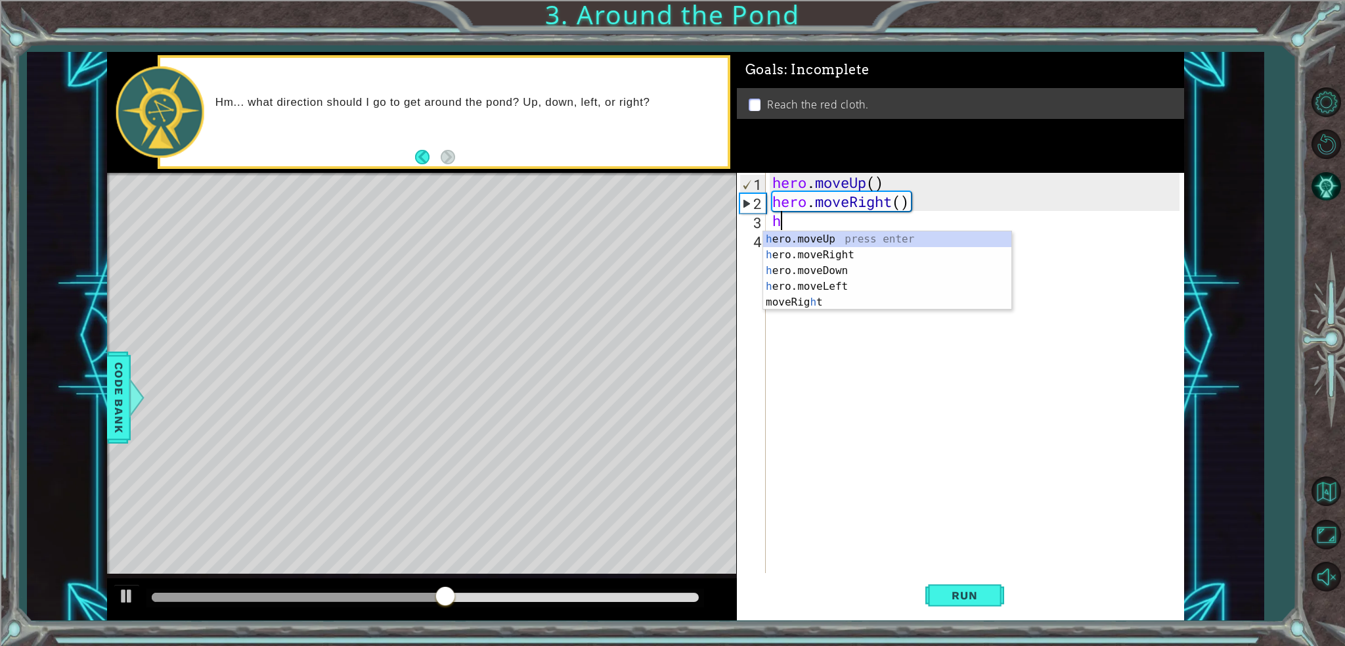
type textarea "hero"
click at [803, 242] on div "hero .moveUp press enter hero .moveRight press enter hero .moveDown press enter…" at bounding box center [887, 278] width 248 height 95
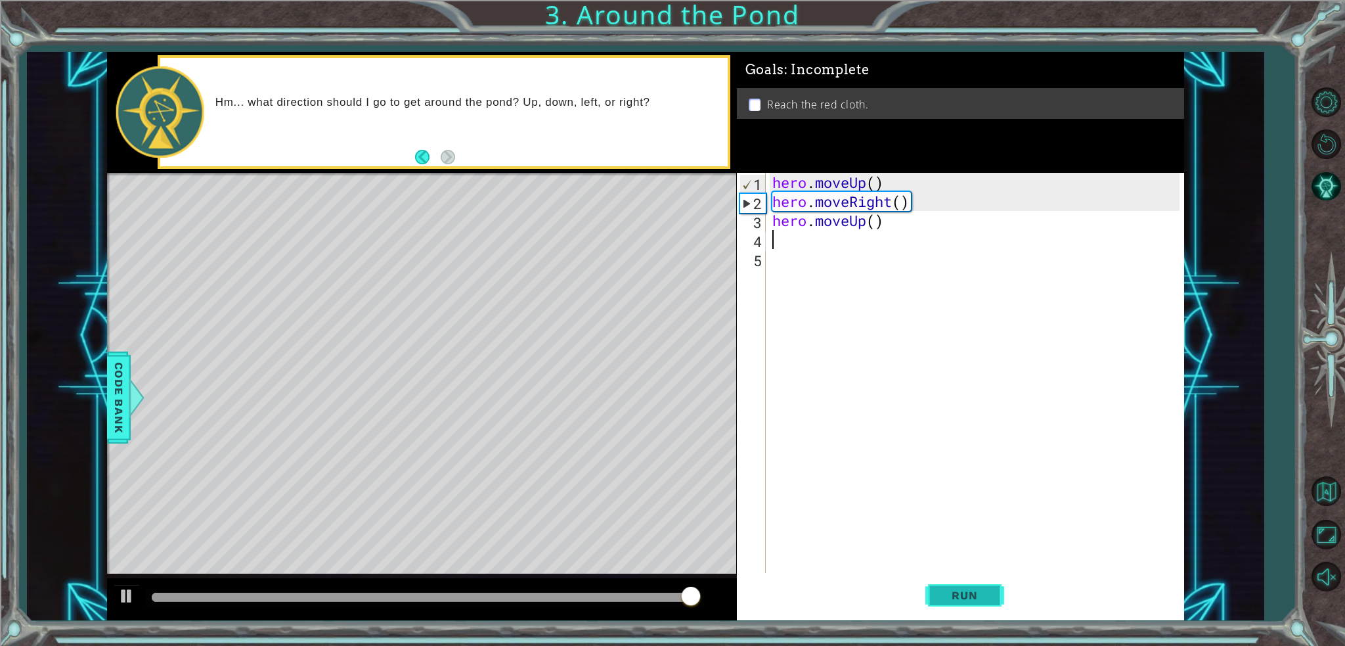
click at [960, 590] on span "Run" at bounding box center [965, 594] width 52 height 13
